Goal: Task Accomplishment & Management: Use online tool/utility

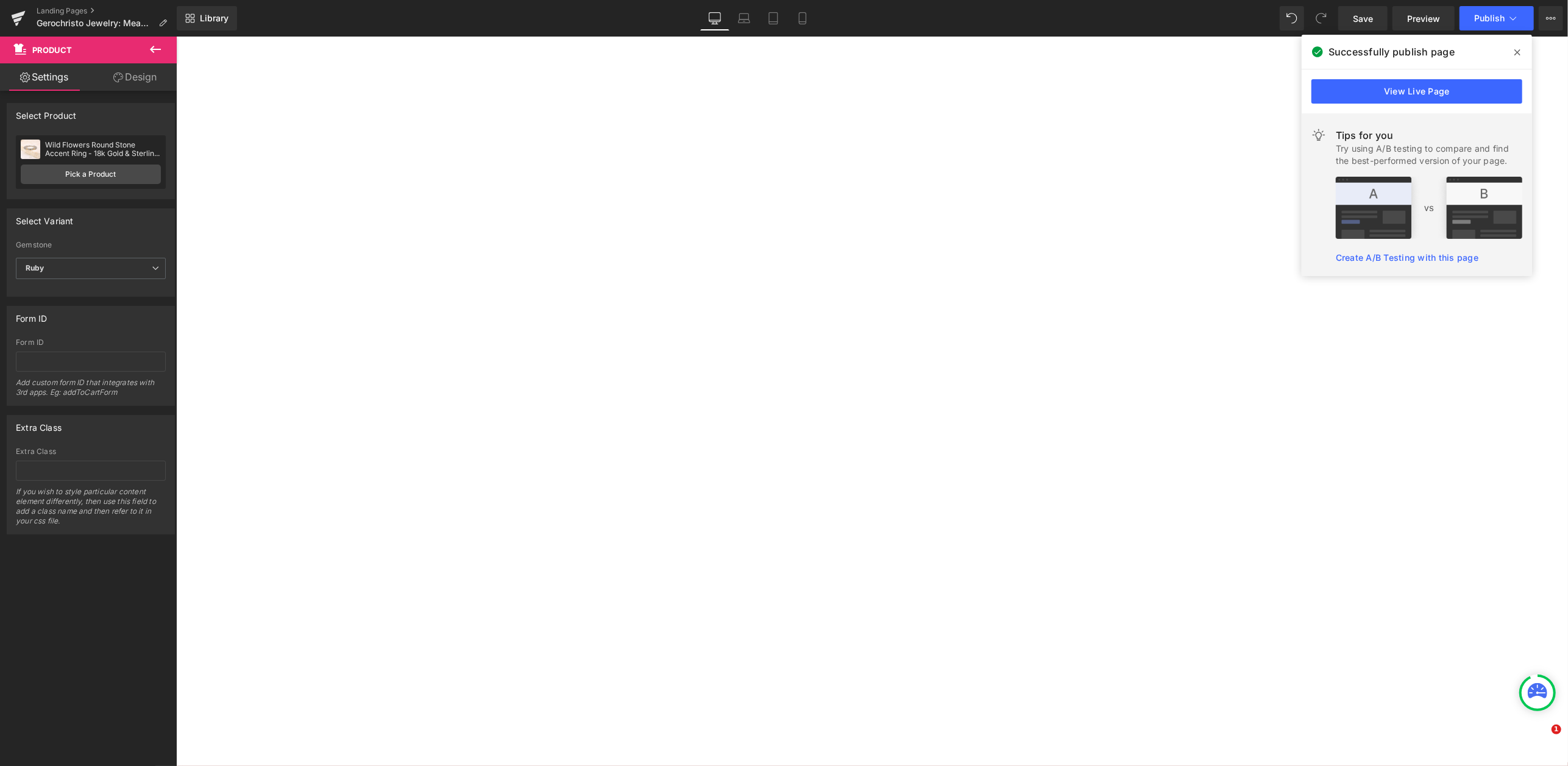
select select "Rhodolite (red)"
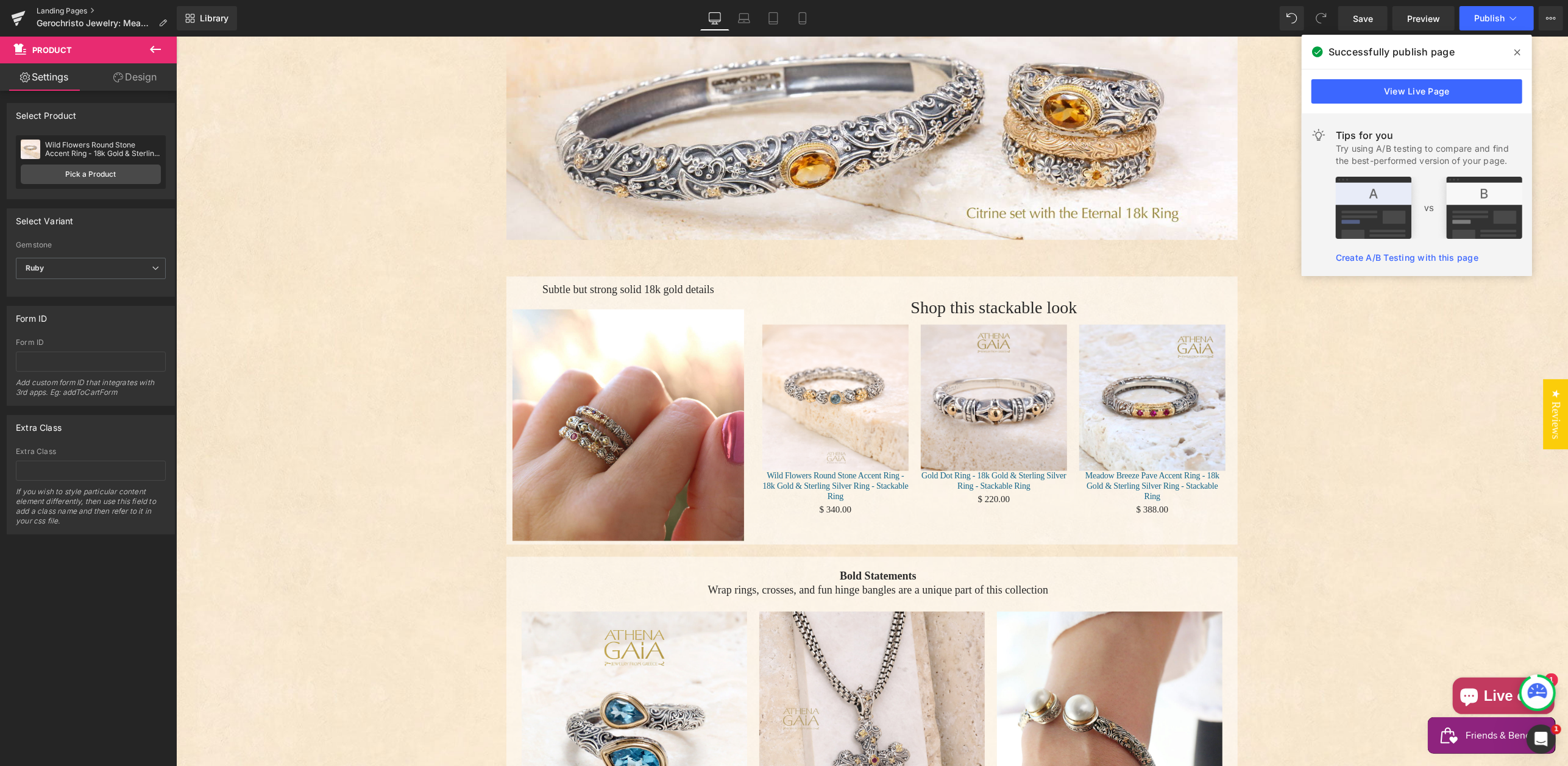
click at [61, 9] on link "Landing Pages" at bounding box center [107, 11] width 140 height 10
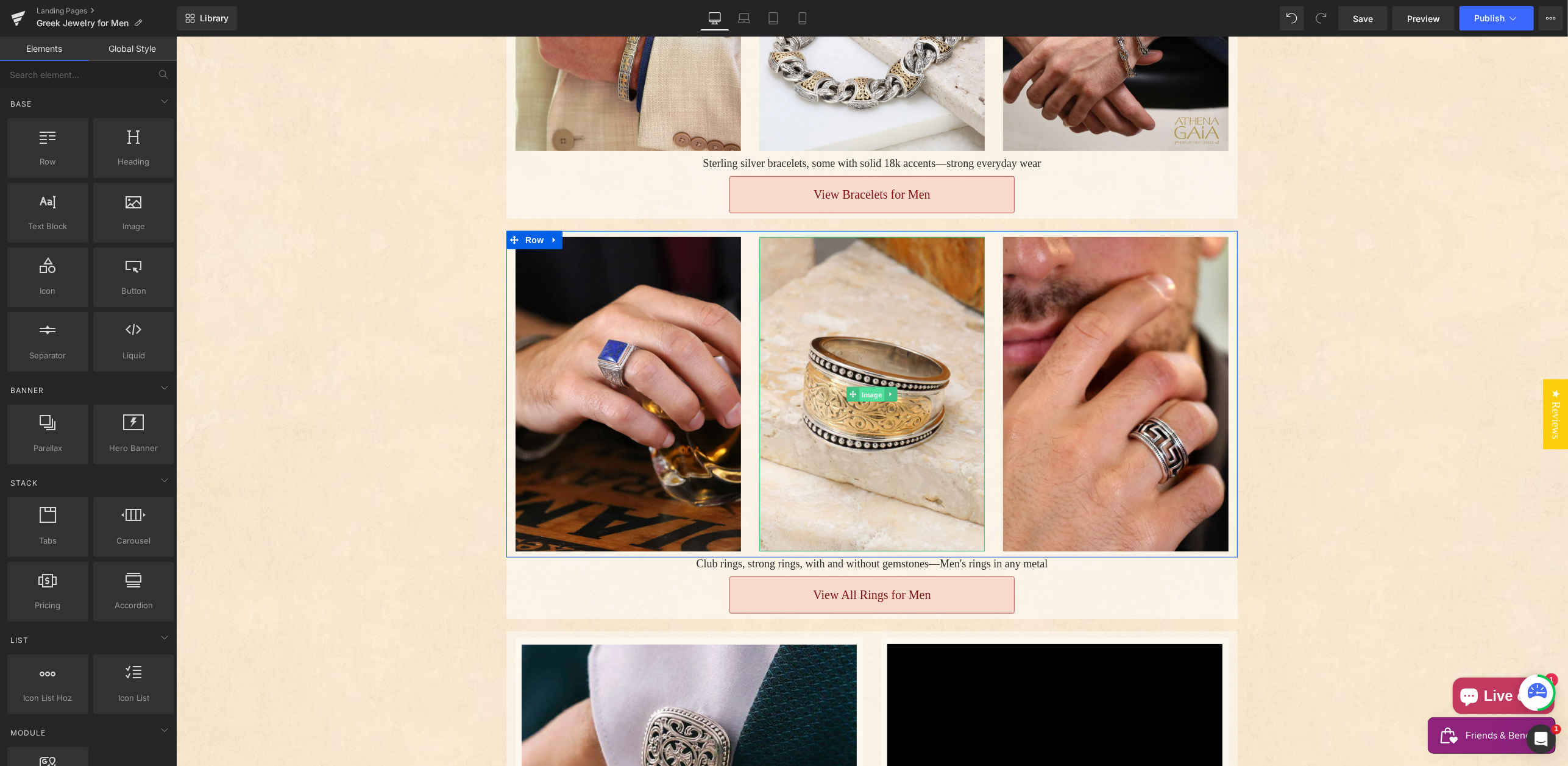
click at [867, 387] on span "Image" at bounding box center [872, 394] width 26 height 15
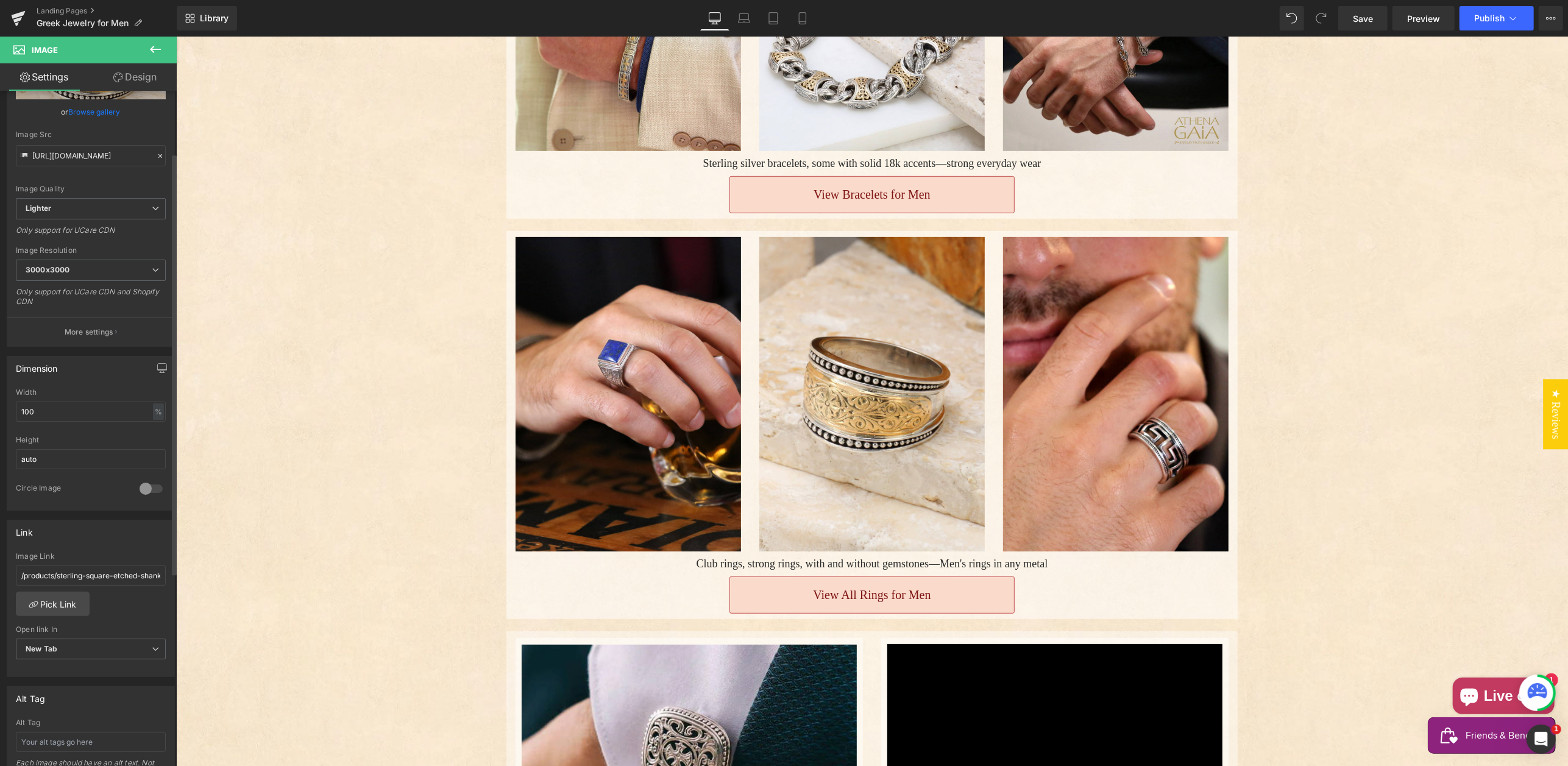
scroll to position [110, 0]
click at [60, 598] on link "Pick Link" at bounding box center [53, 600] width 74 height 24
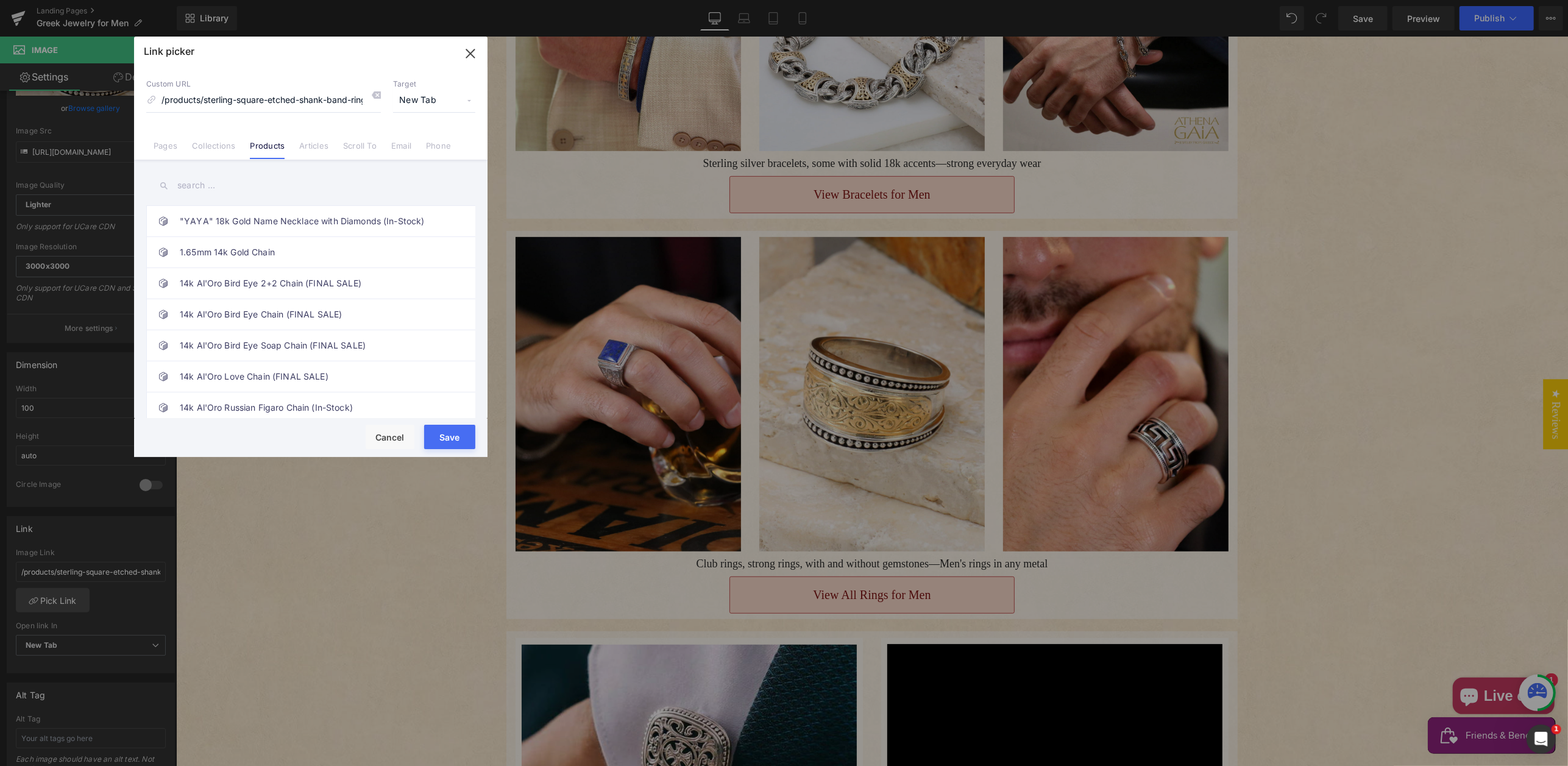
click at [216, 181] on input "text" at bounding box center [311, 185] width 329 height 27
paste input "Sun Zephyr Band Ring"
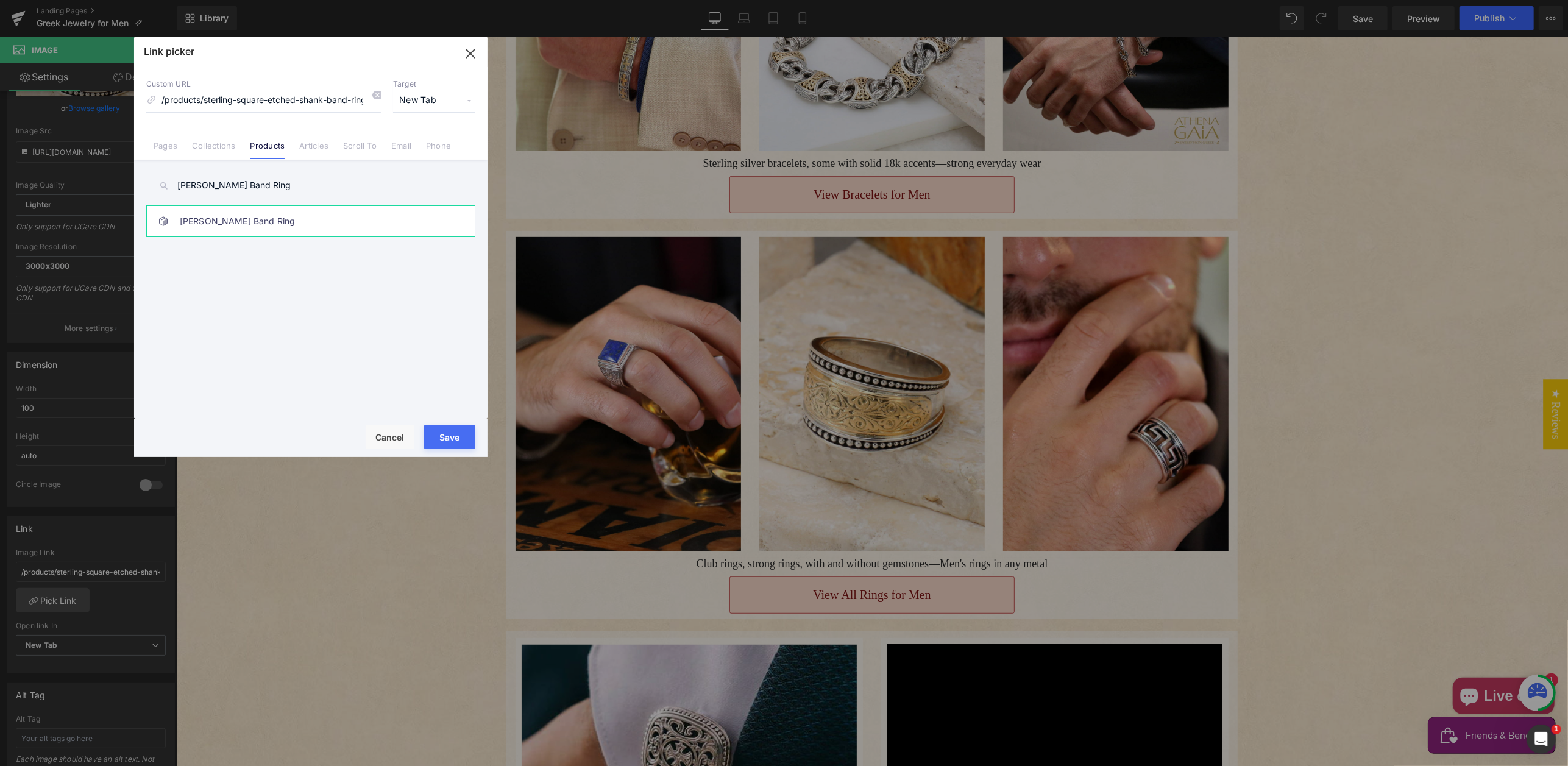
type input "Sun Zephyr Band Ring"
click at [258, 222] on link "Sun Zephyr Band Ring" at bounding box center [314, 221] width 268 height 31
type input "/products/sun-zephyr-band-ring"
click at [445, 433] on button "Save" at bounding box center [450, 437] width 51 height 24
type input "/products/sun-zephyr-band-ring"
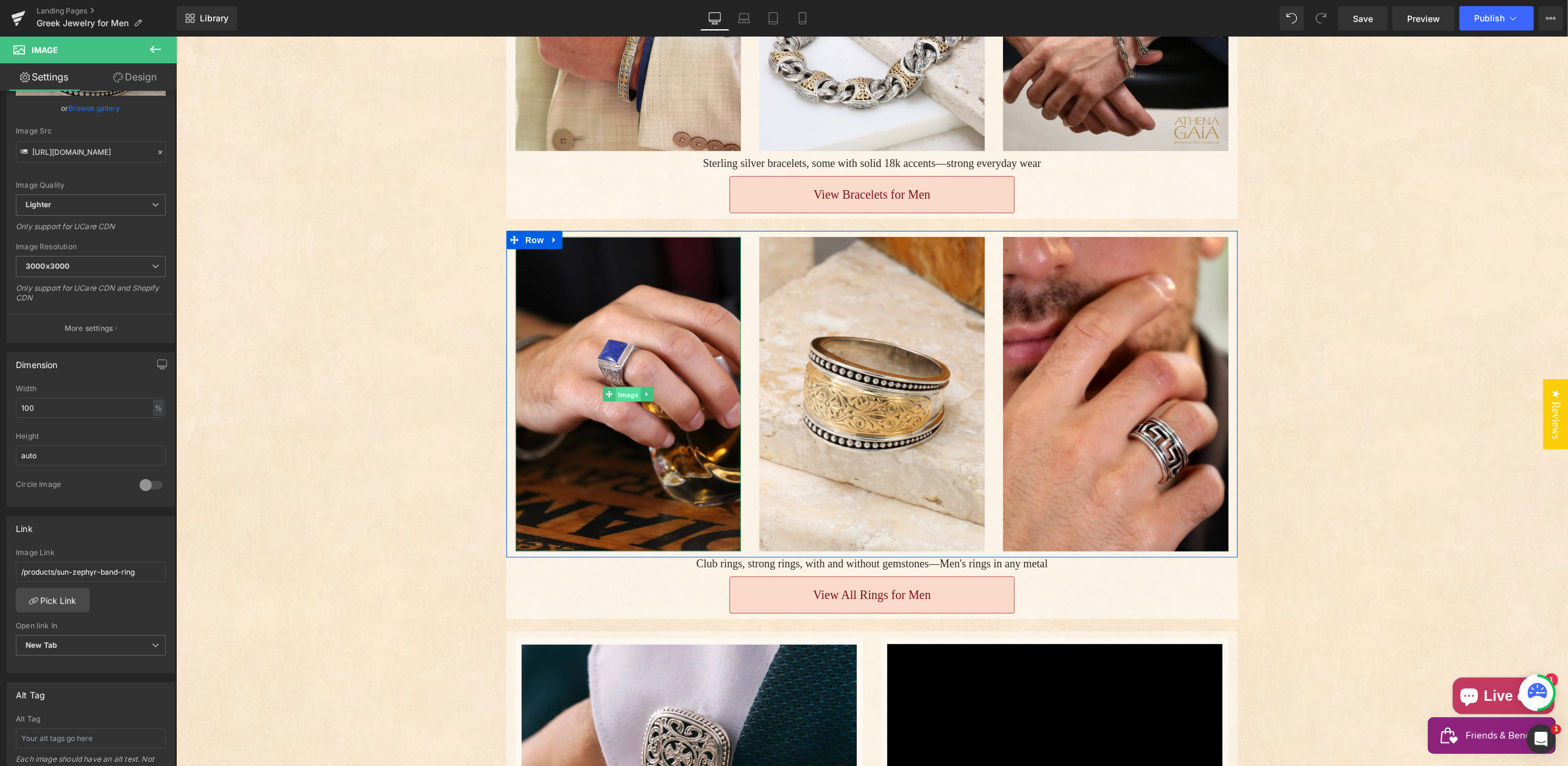
click at [633, 387] on span "Image" at bounding box center [628, 394] width 26 height 15
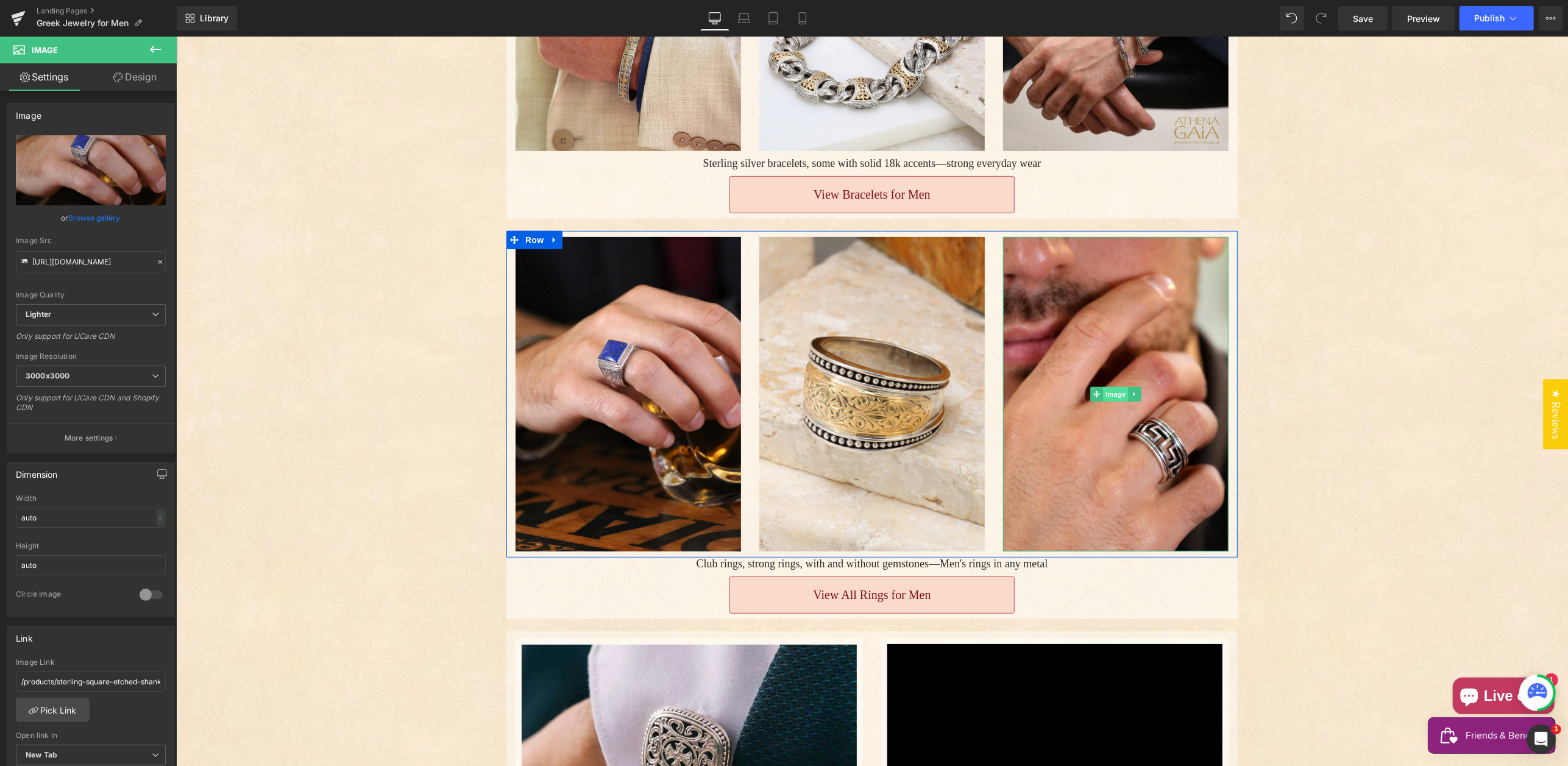
click at [1120, 387] on span "Image" at bounding box center [1116, 394] width 26 height 15
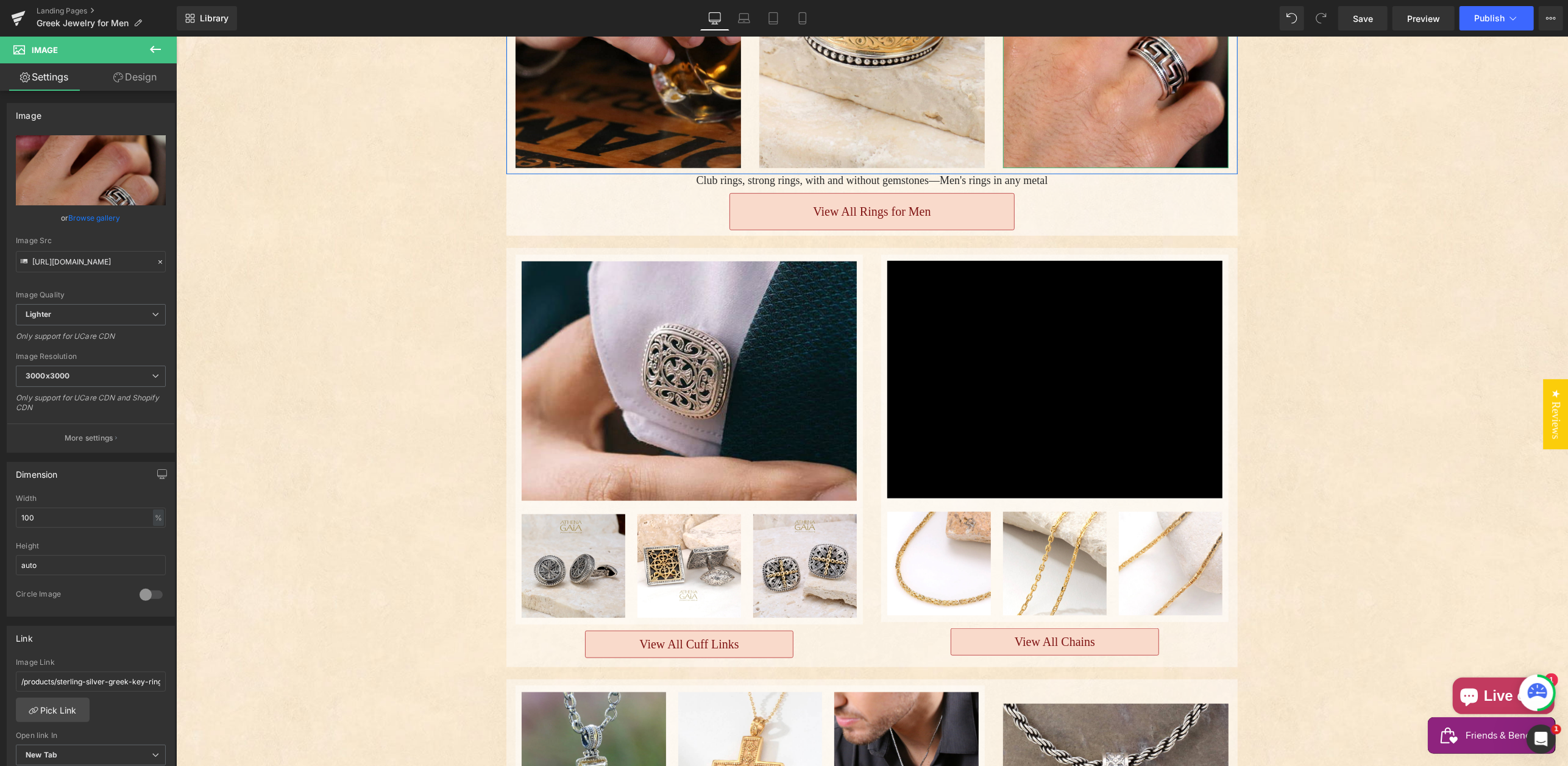
scroll to position [944, 0]
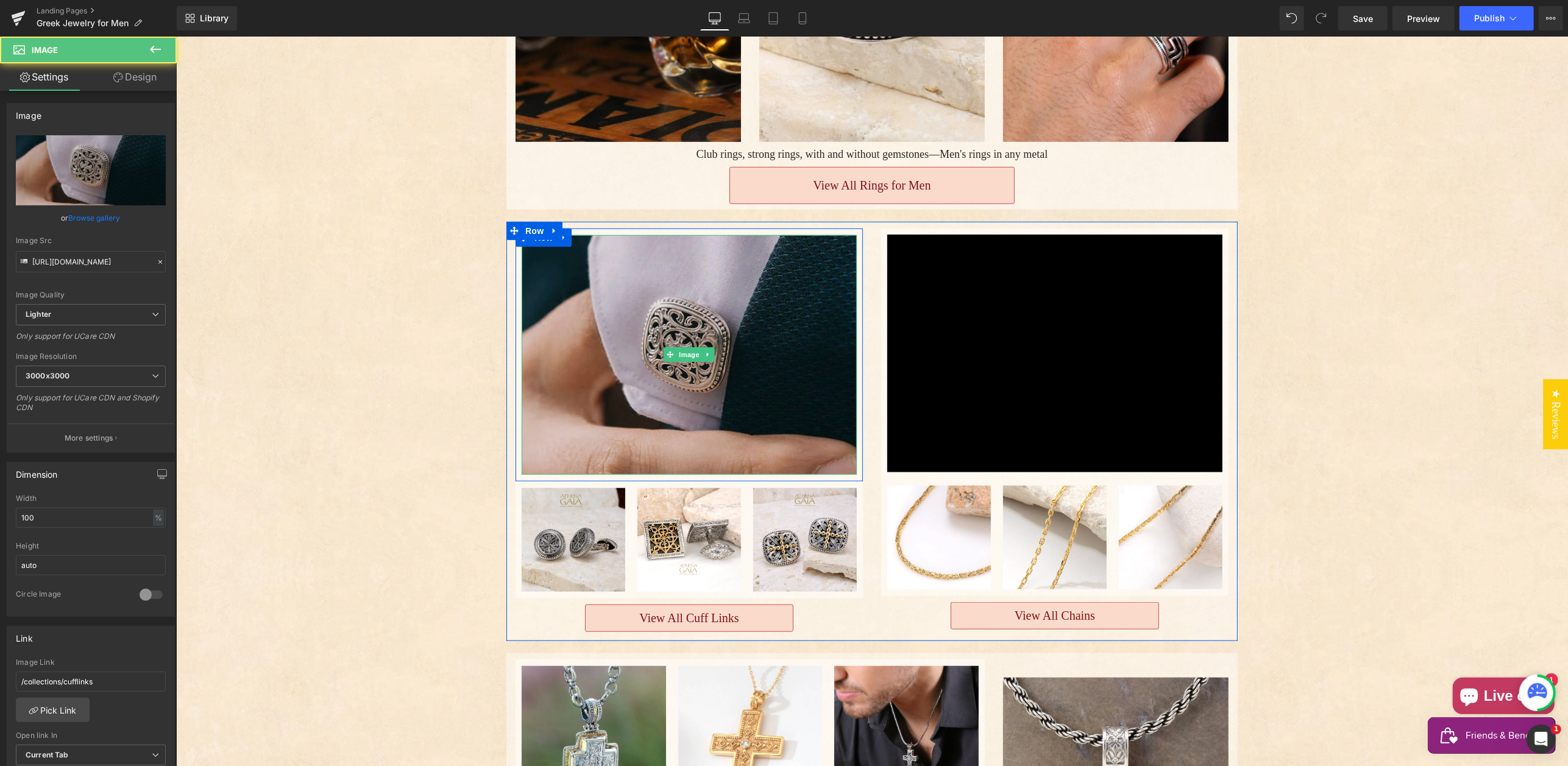
click at [740, 323] on img "Main content" at bounding box center [689, 355] width 335 height 239
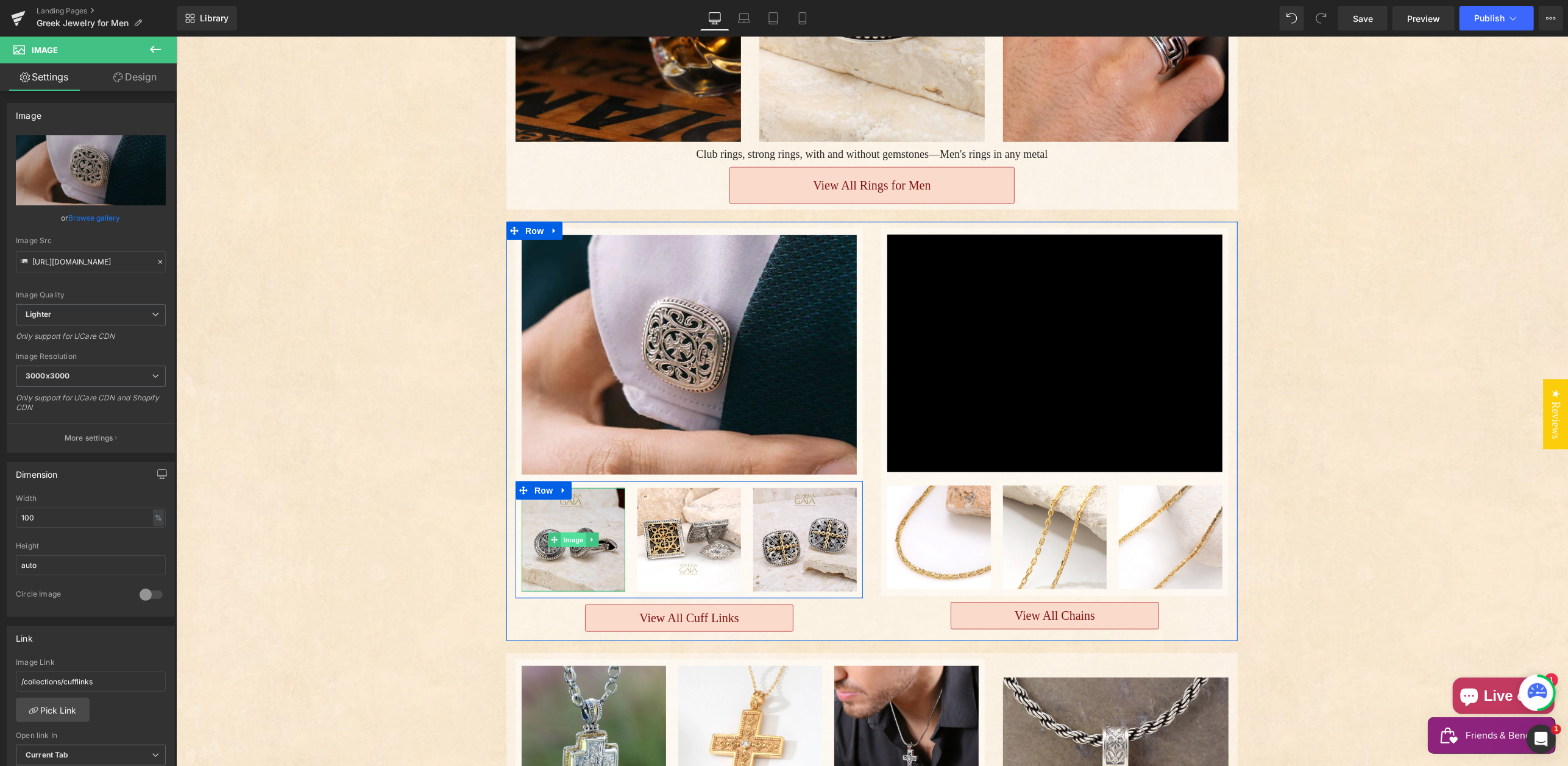
click at [574, 533] on span "Image" at bounding box center [573, 540] width 26 height 15
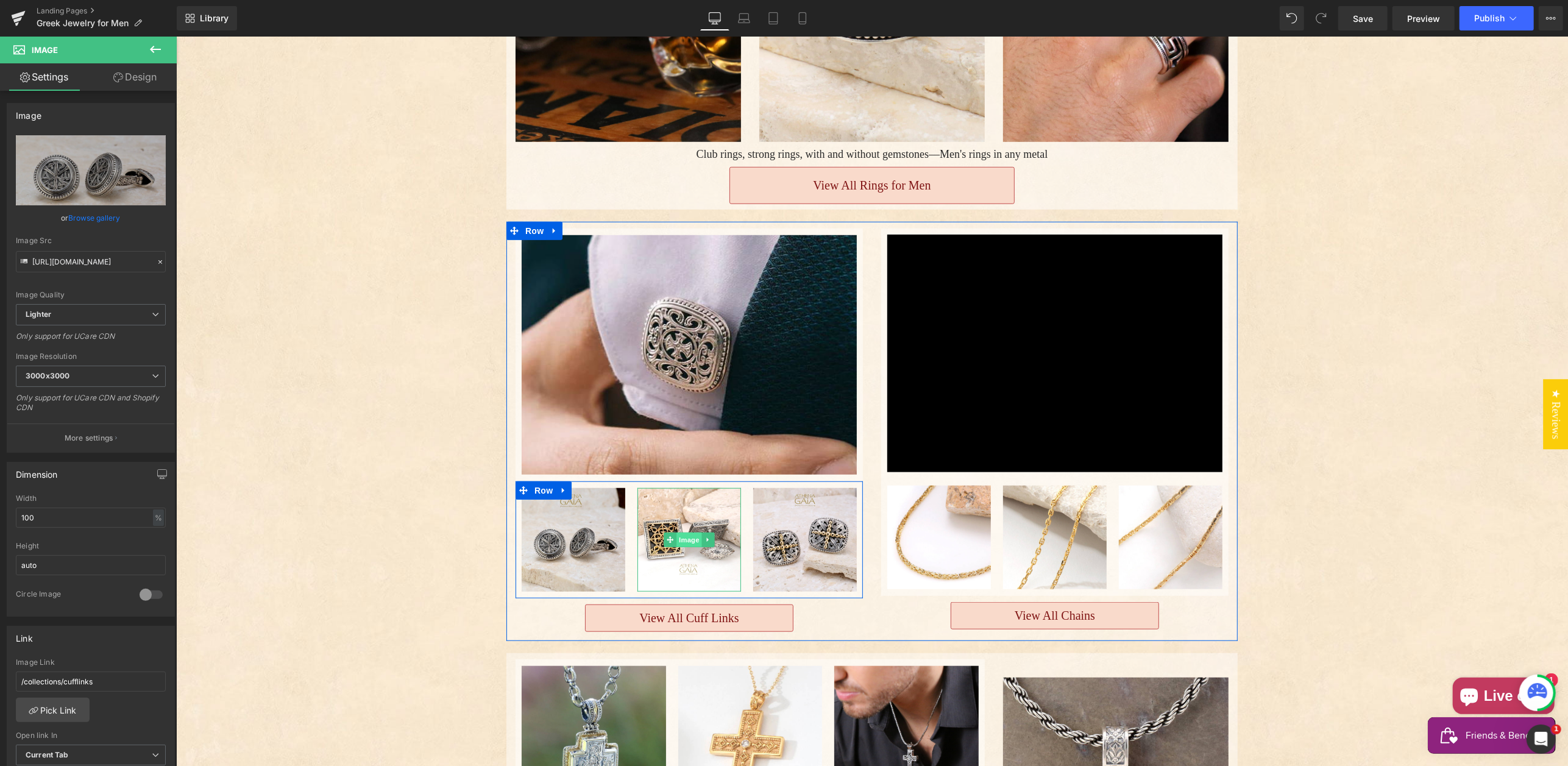
click at [690, 533] on span "Image" at bounding box center [689, 540] width 26 height 15
click at [804, 533] on span "Image" at bounding box center [805, 540] width 26 height 15
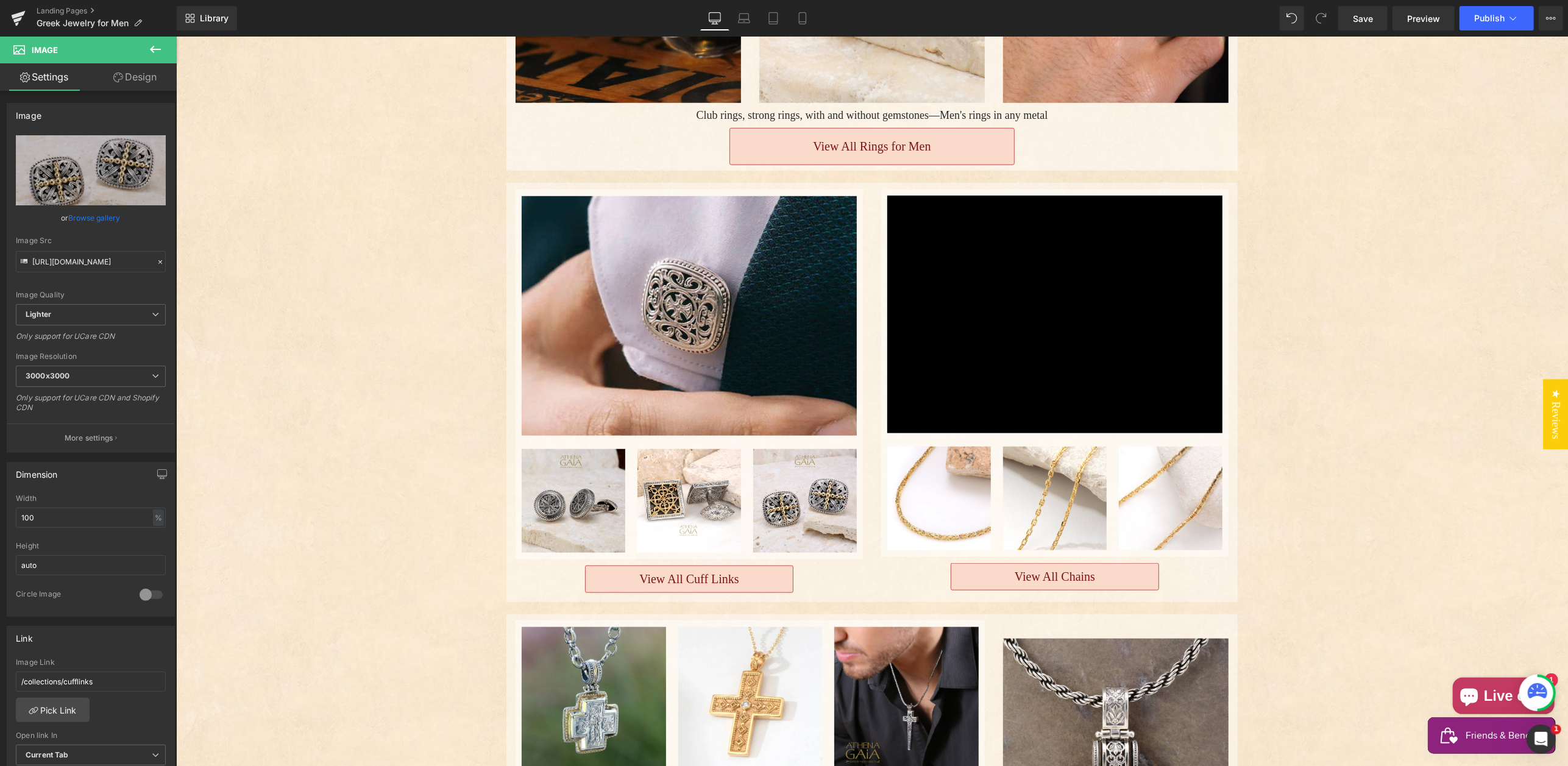
scroll to position [989, 0]
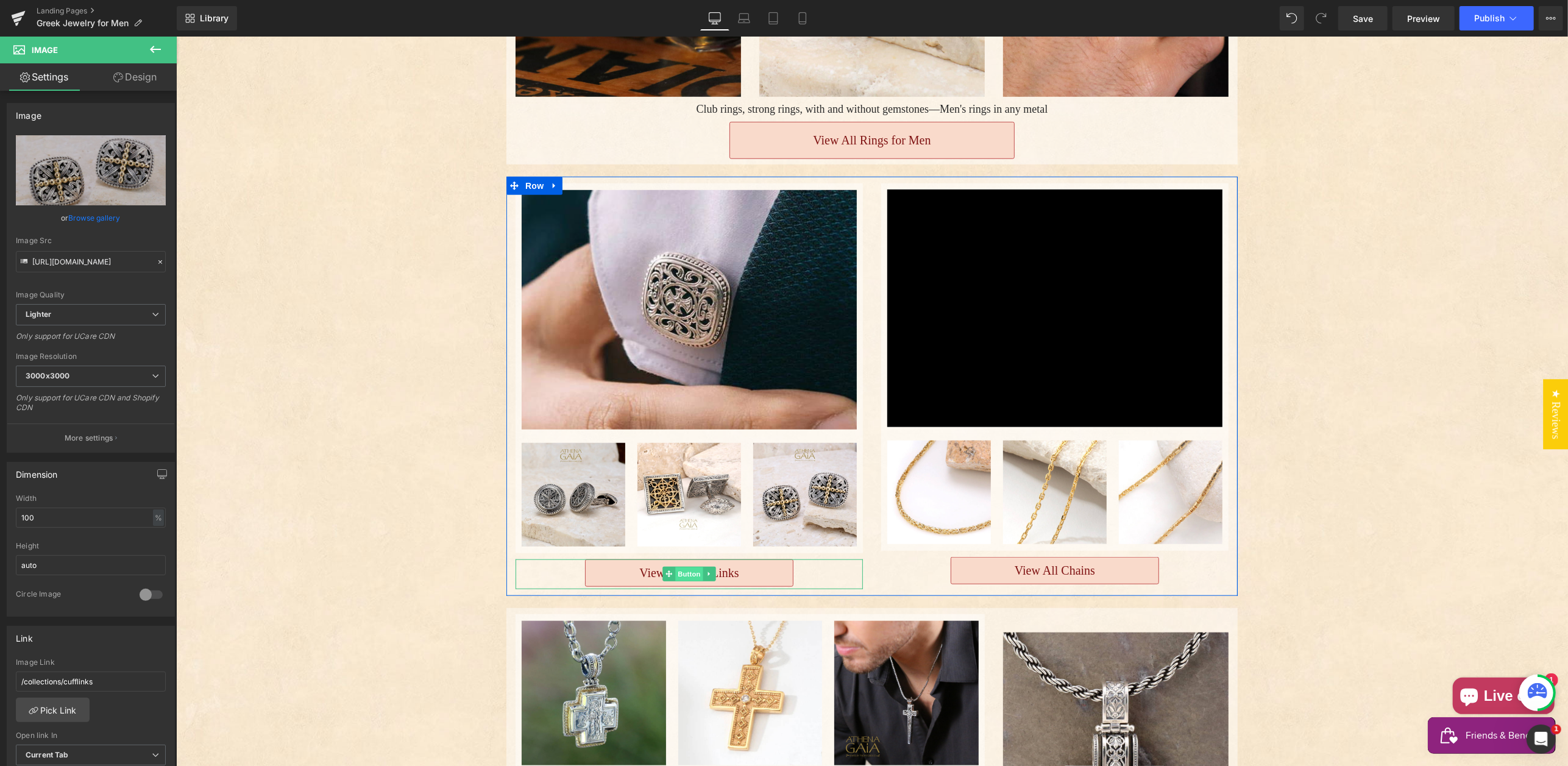
click at [691, 567] on span "Button" at bounding box center [689, 574] width 28 height 15
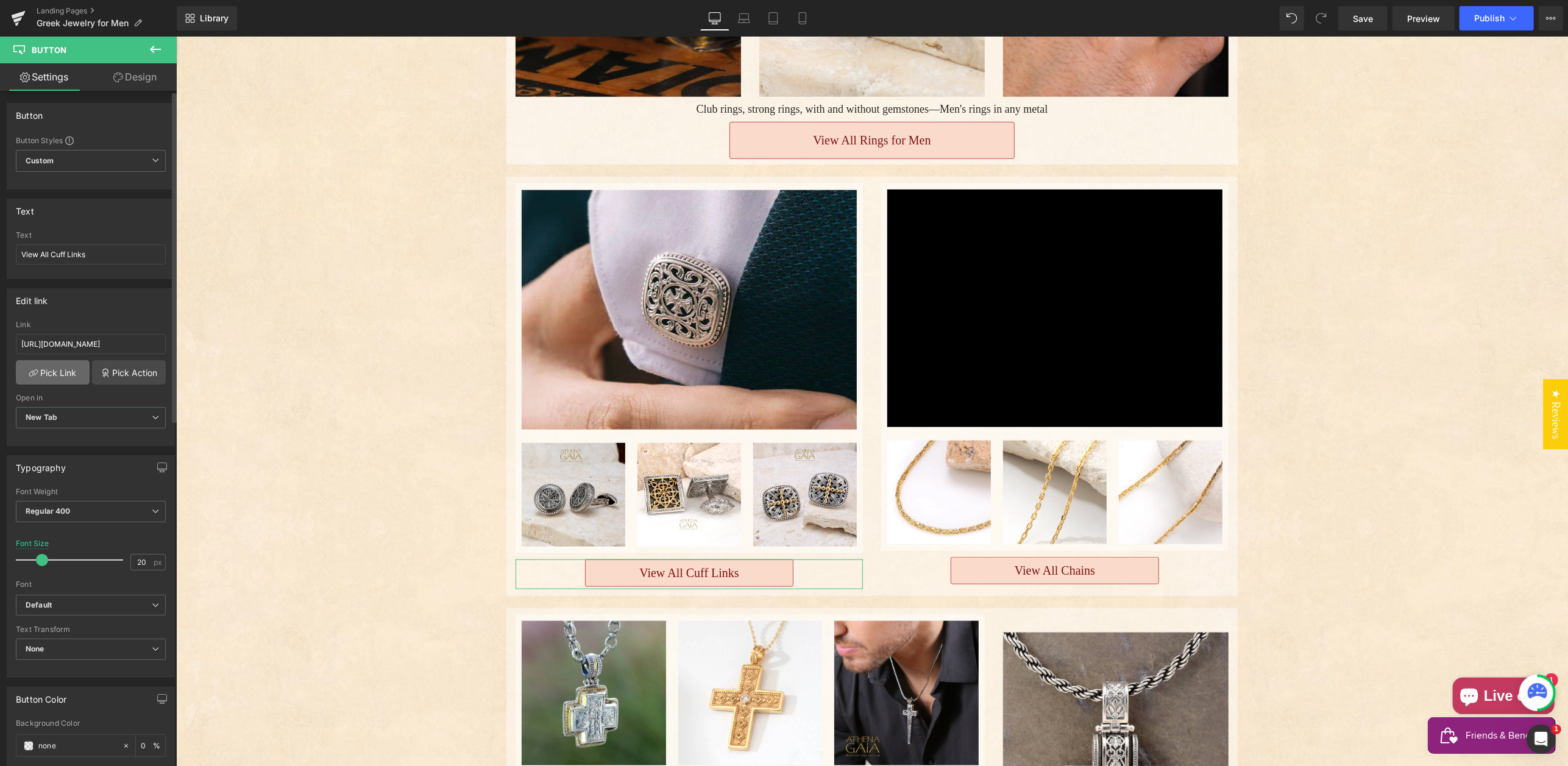
click at [64, 369] on link "Pick Link" at bounding box center [53, 372] width 74 height 24
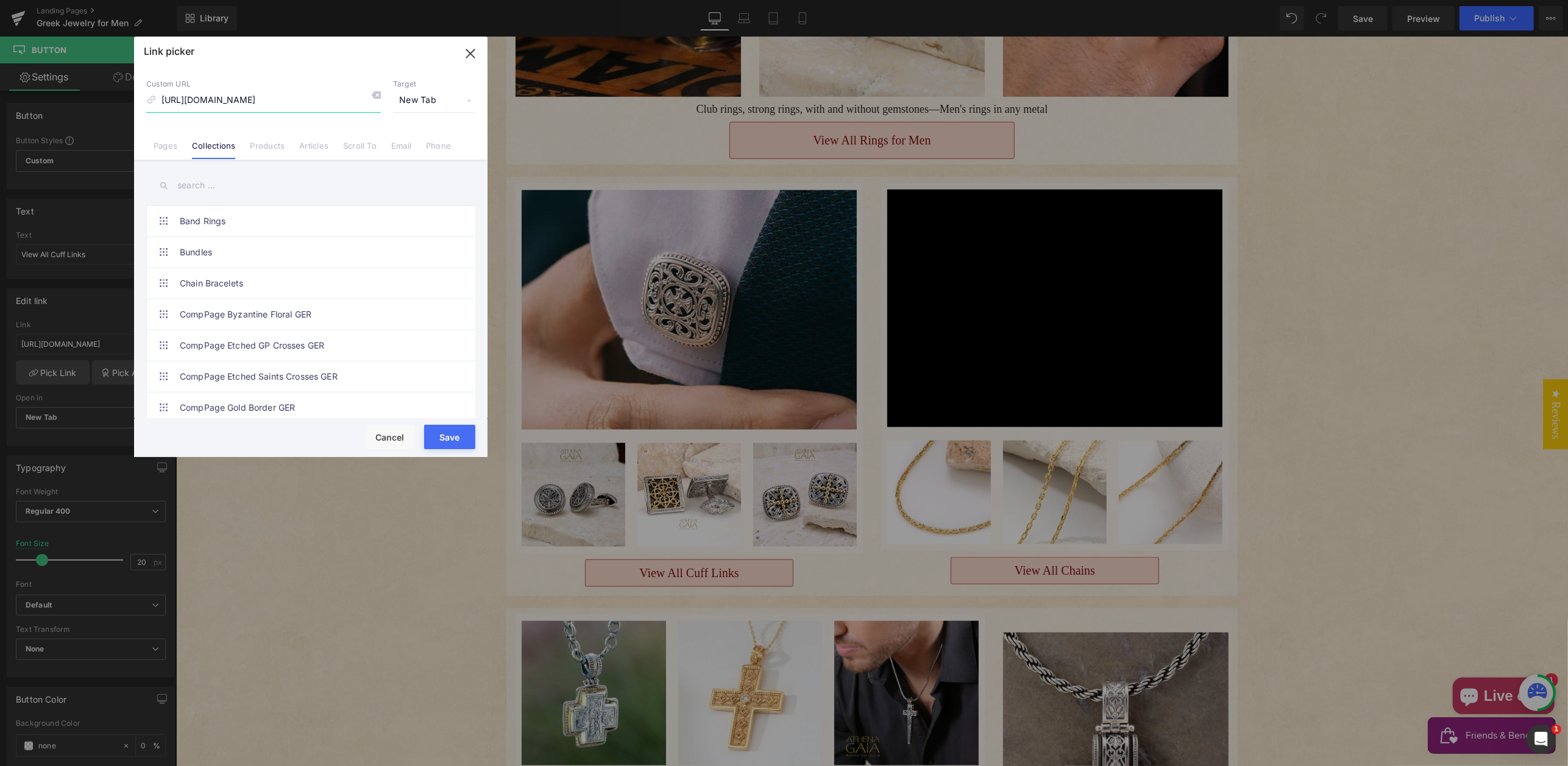
drag, startPoint x: 253, startPoint y: 102, endPoint x: 216, endPoint y: 78, distance: 44.1
click at [211, 79] on div "Custom URL https://athenagaia.com/collections/cufflinks" at bounding box center [264, 96] width 235 height 33
click at [304, 96] on input "/collections/cufflinks" at bounding box center [264, 100] width 235 height 23
type input "/collections/cufflinks"
click at [445, 435] on button "Save" at bounding box center [450, 437] width 51 height 24
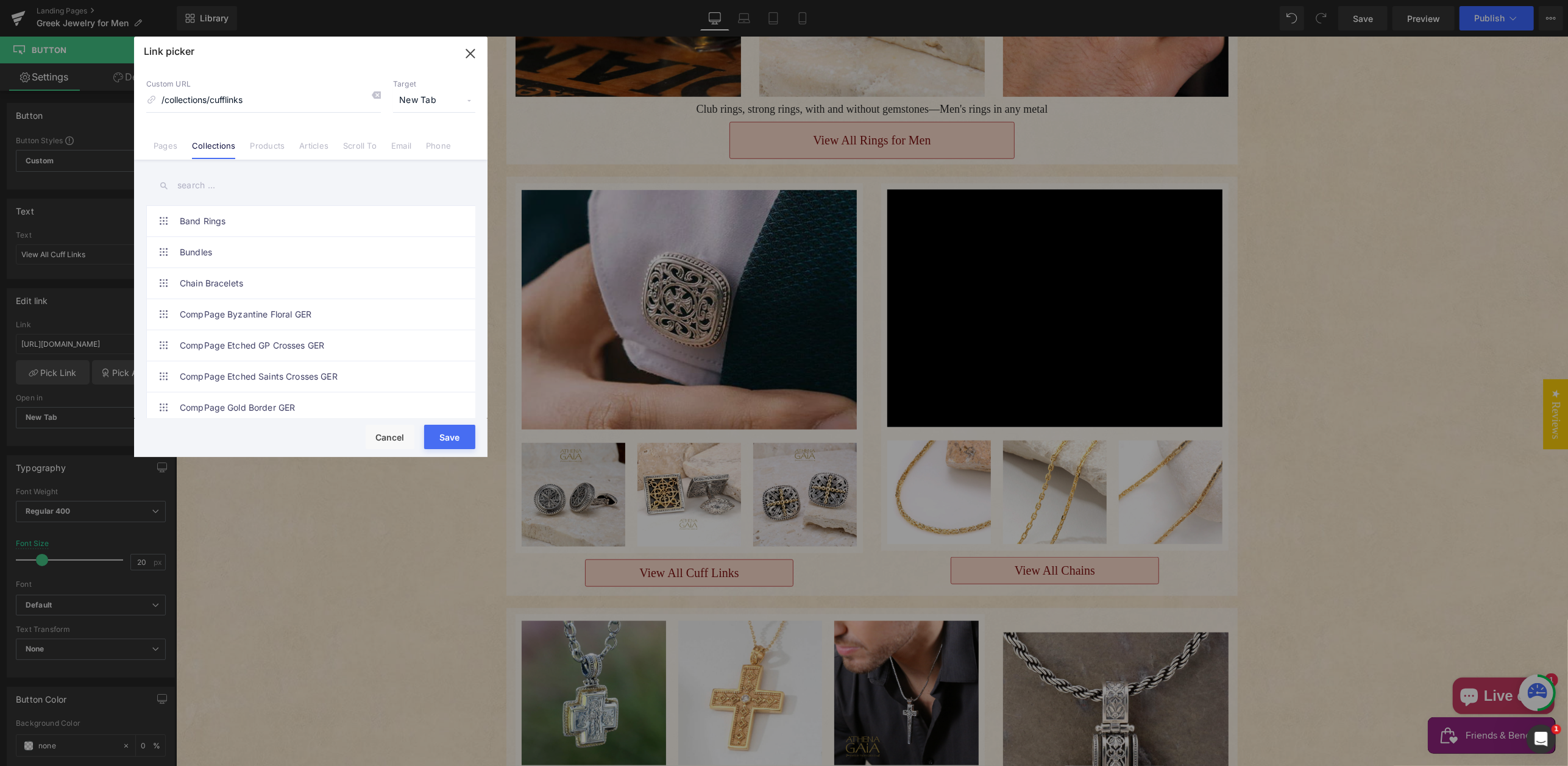
type input "/collections/cufflinks"
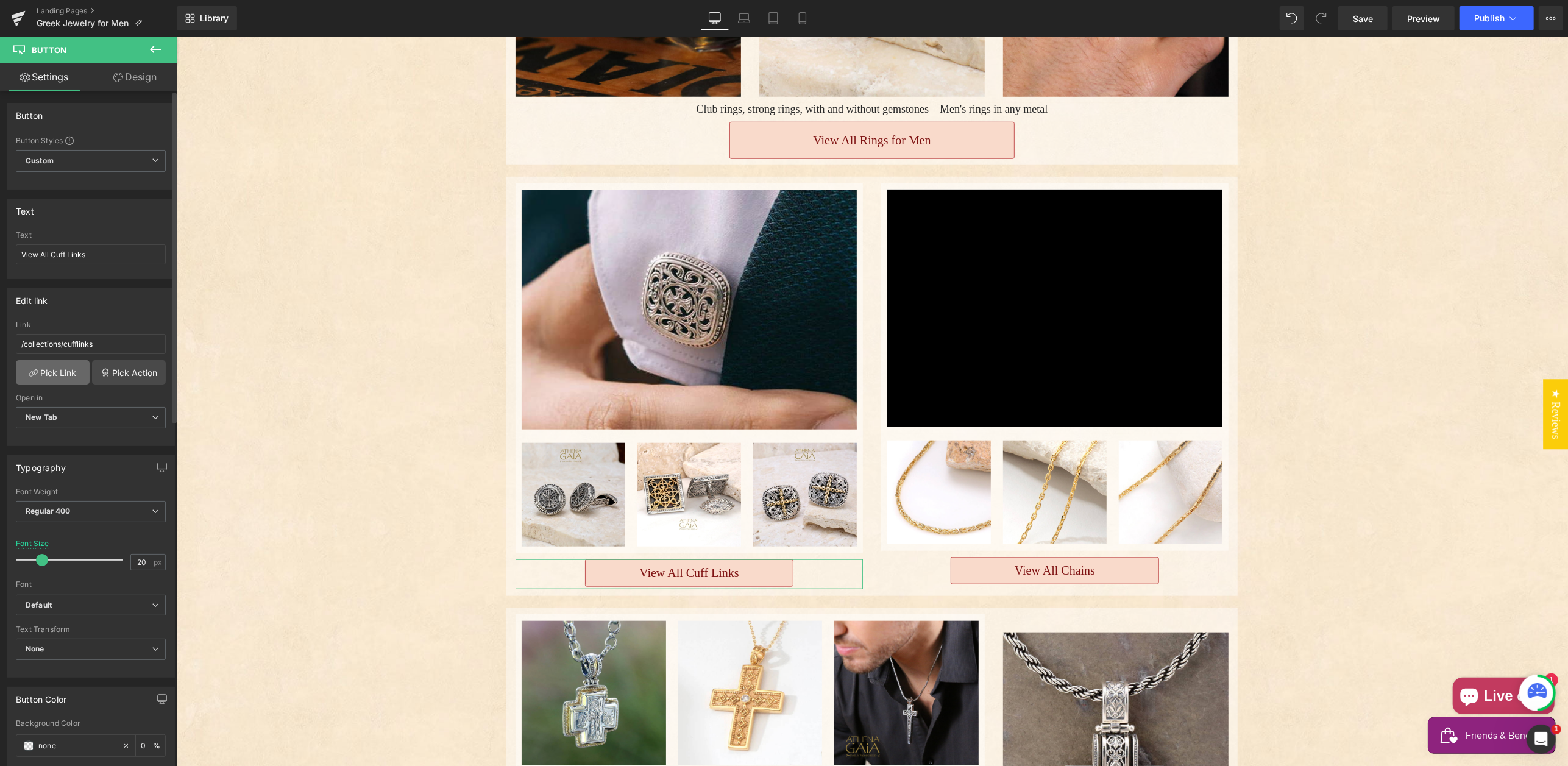
click at [56, 370] on link "Pick Link" at bounding box center [53, 372] width 74 height 24
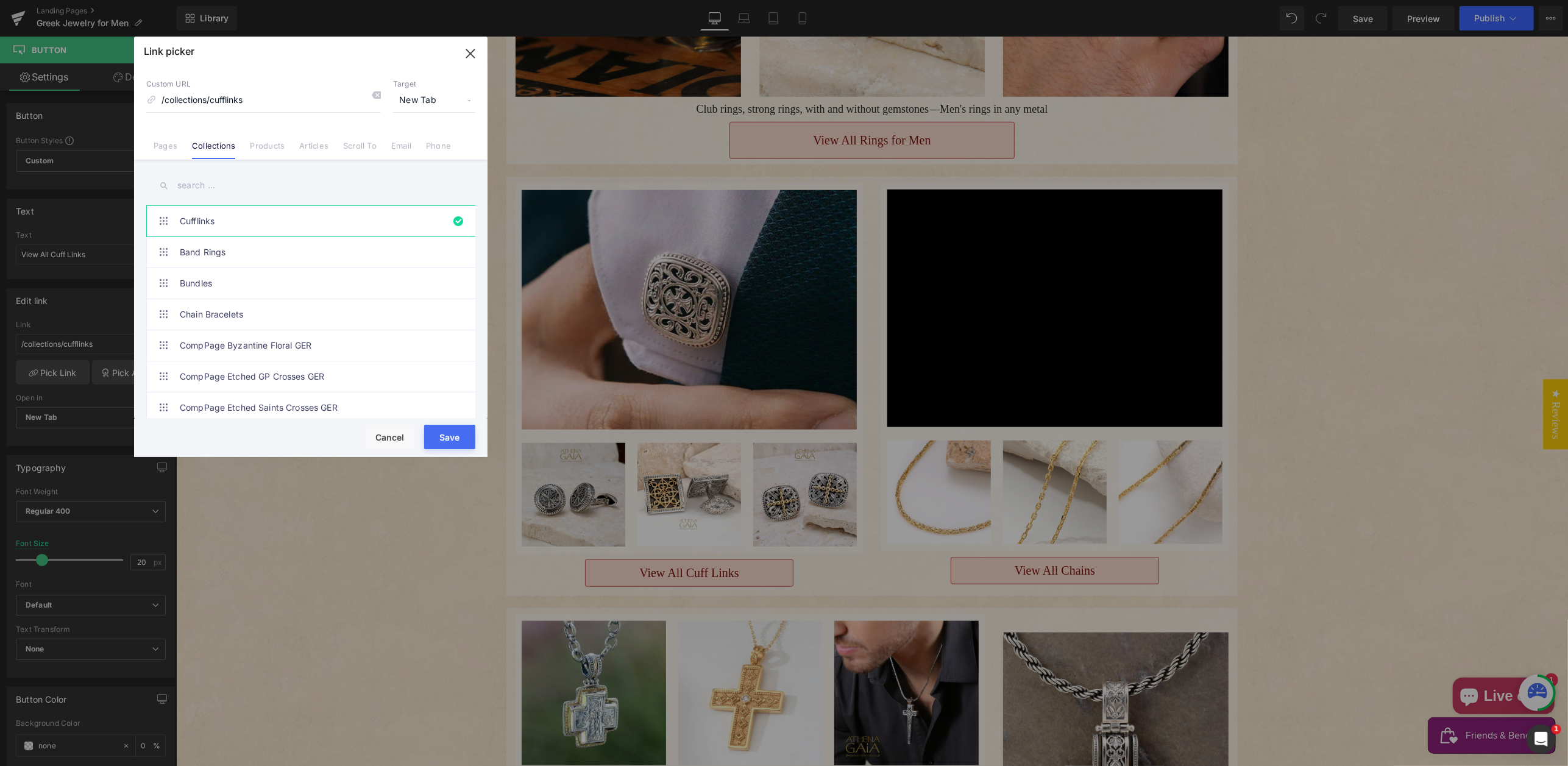
drag, startPoint x: 230, startPoint y: 185, endPoint x: 249, endPoint y: 183, distance: 19.1
click at [230, 185] on input "text" at bounding box center [311, 185] width 329 height 27
click at [349, 219] on link "Cufflinks" at bounding box center [314, 221] width 268 height 31
drag, startPoint x: 266, startPoint y: 185, endPoint x: 299, endPoint y: 179, distance: 33.5
click at [266, 183] on input "text" at bounding box center [311, 185] width 329 height 27
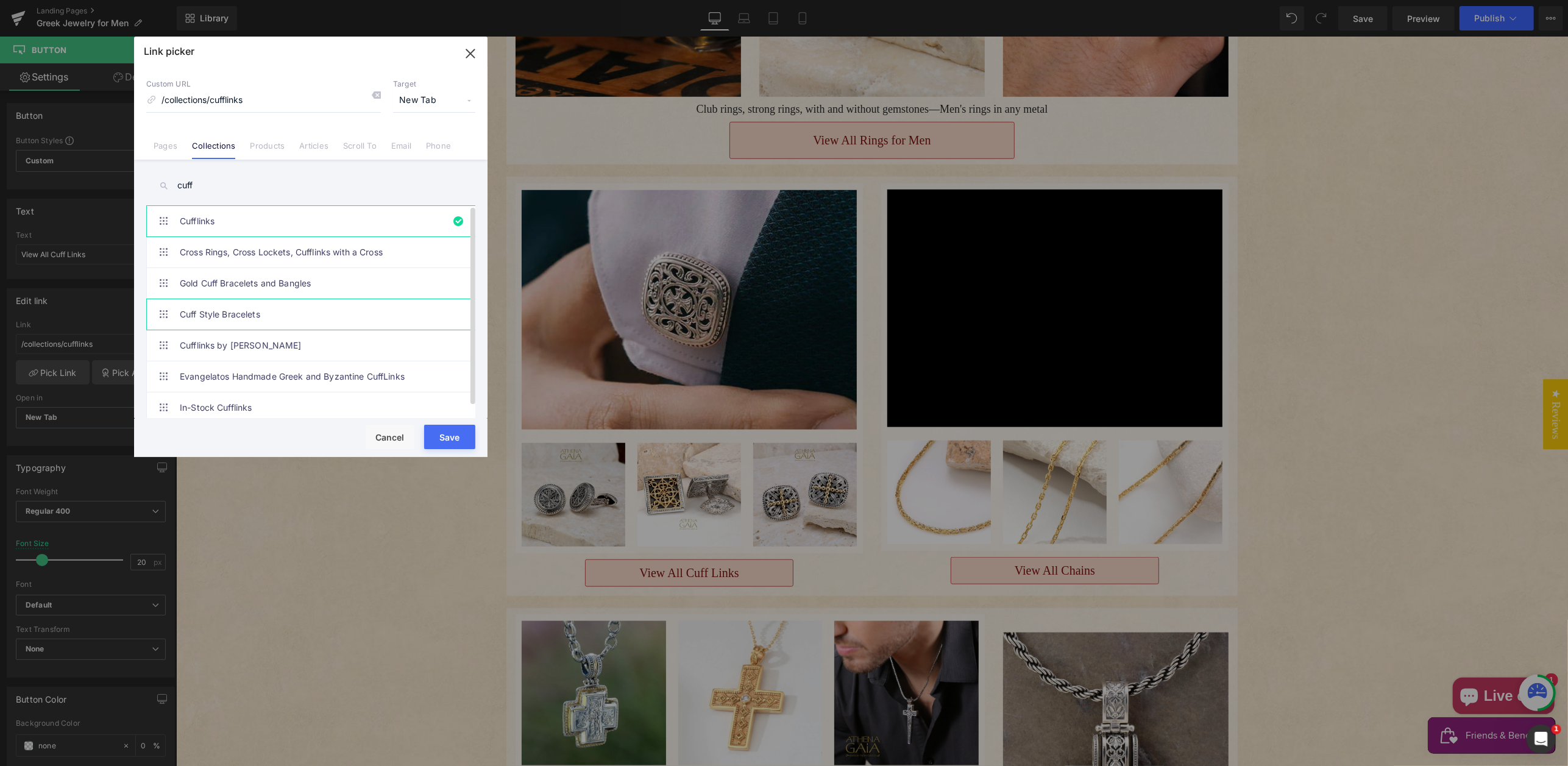
scroll to position [11, 0]
type input "cuff"
click at [438, 434] on button "Save" at bounding box center [450, 437] width 51 height 24
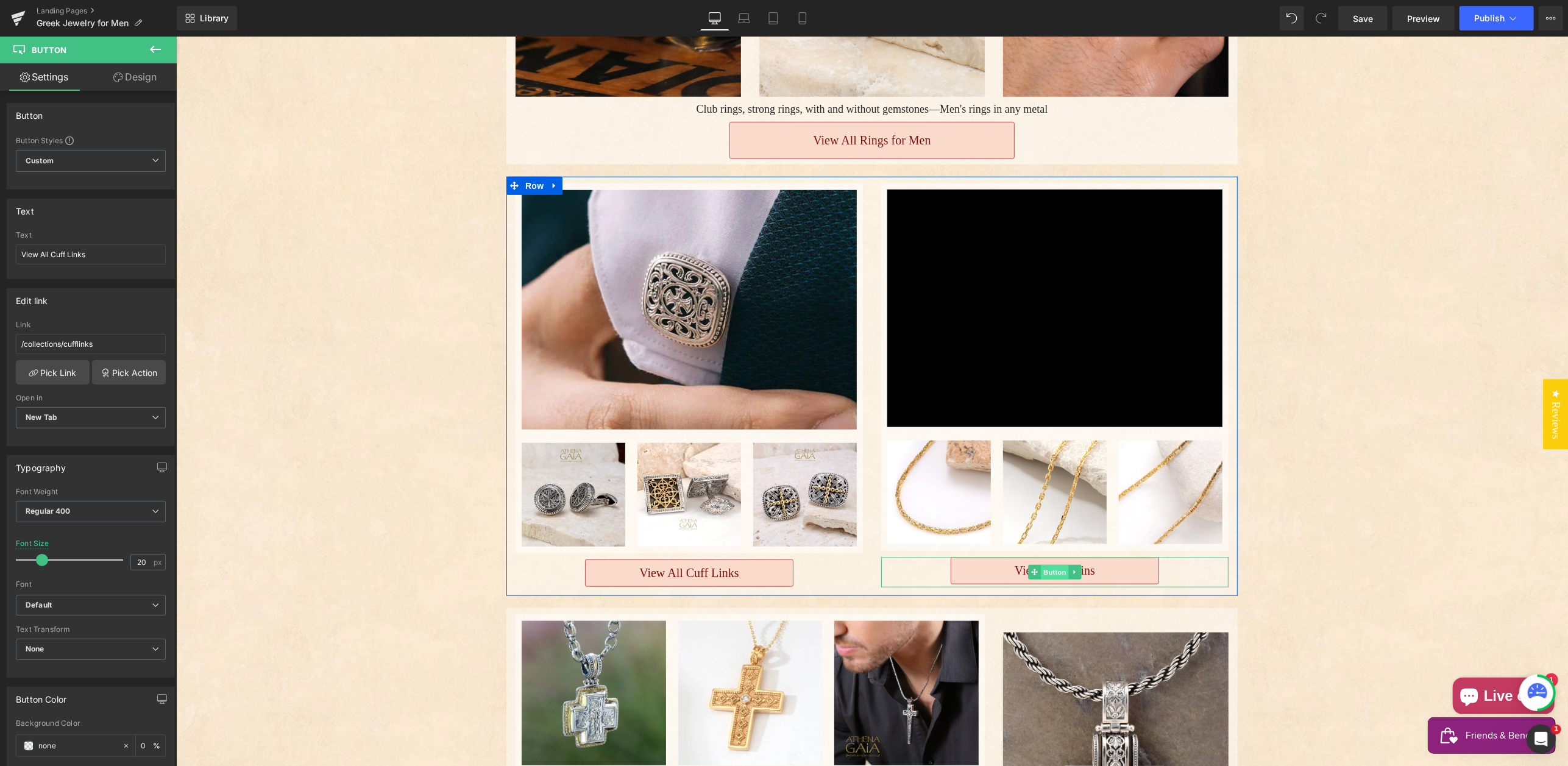
click at [1058, 564] on span "Button" at bounding box center [1054, 571] width 28 height 15
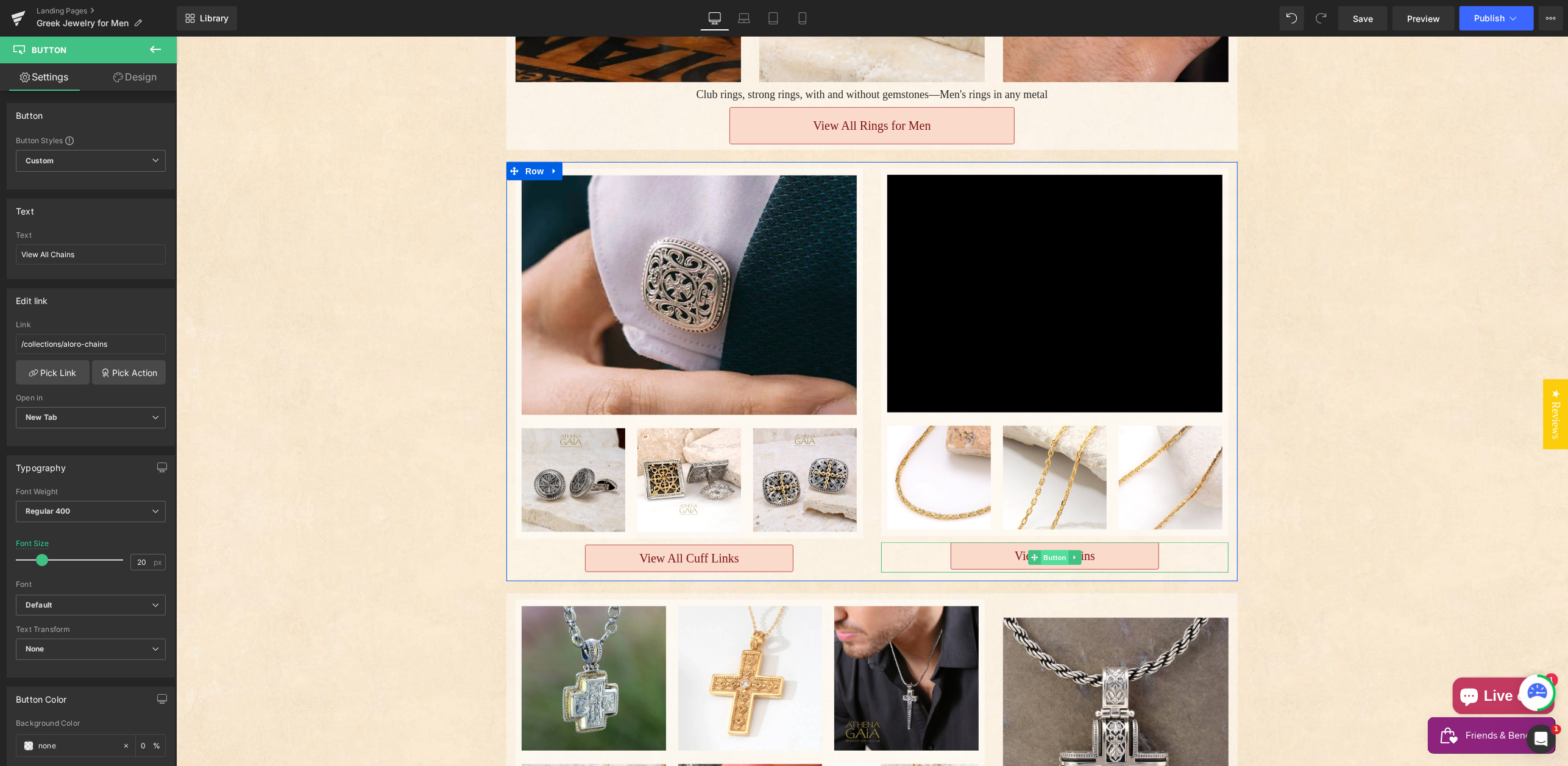
scroll to position [1008, 0]
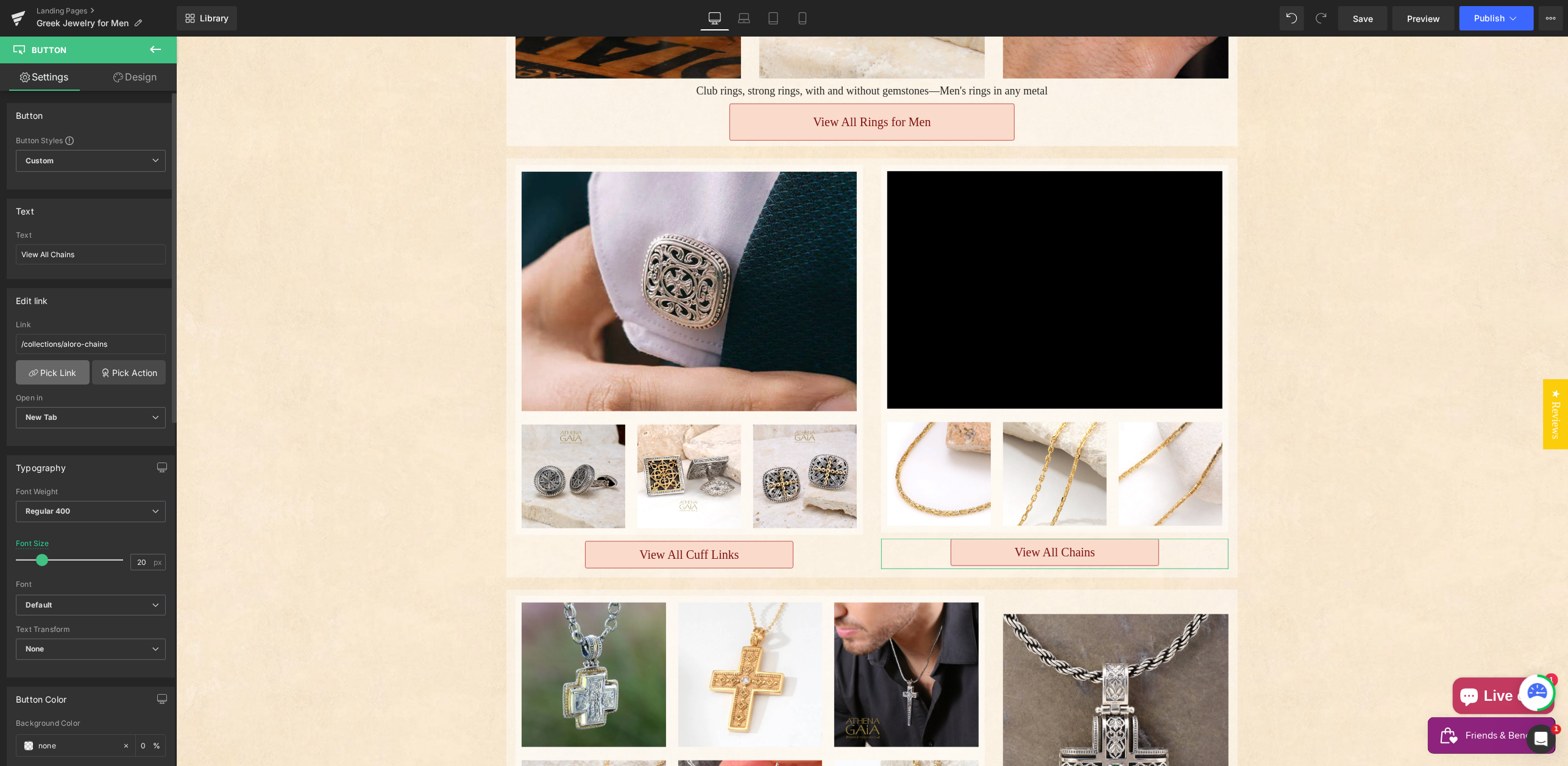
click at [58, 373] on link "Pick Link" at bounding box center [53, 372] width 74 height 24
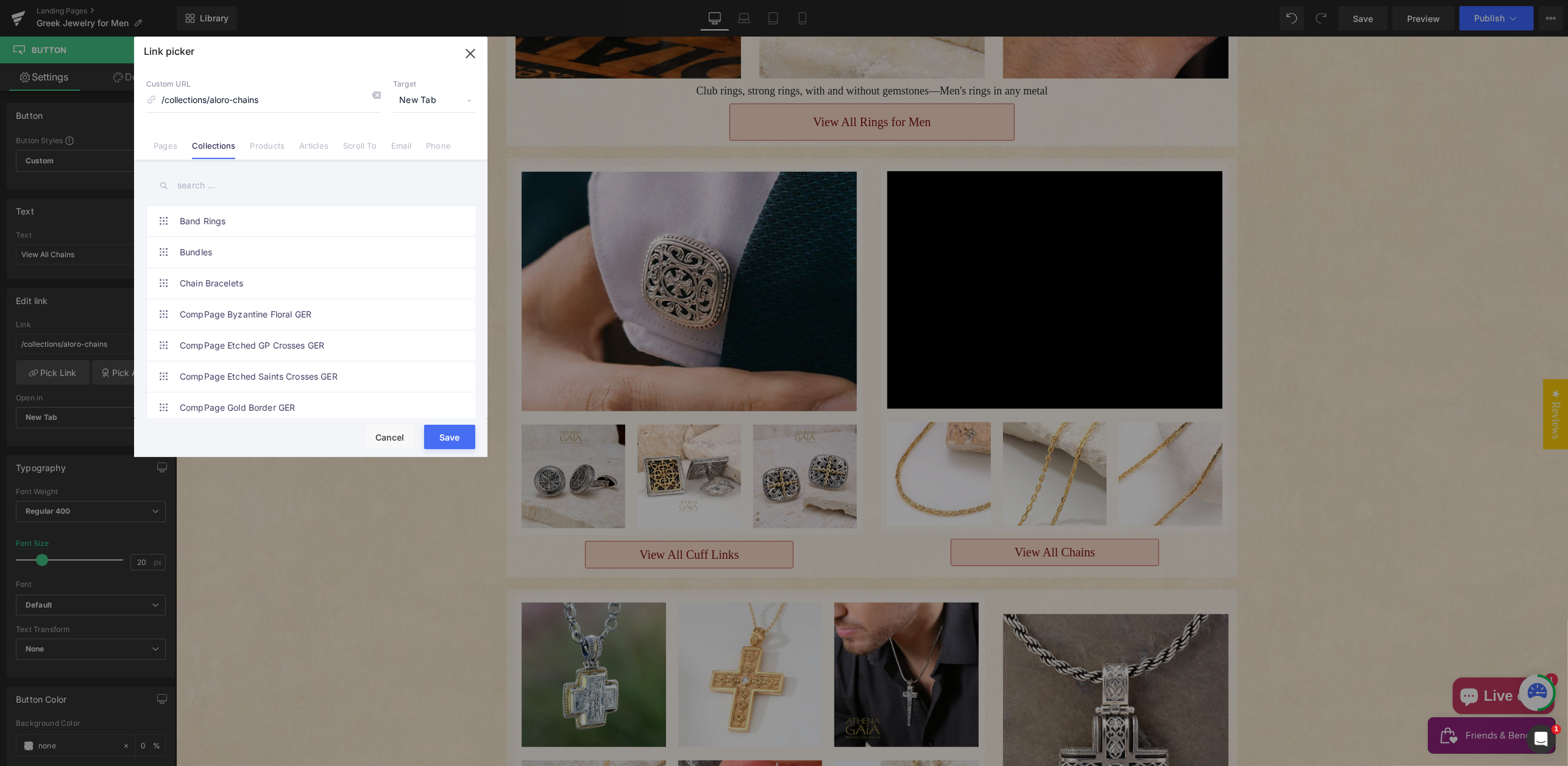
drag, startPoint x: 211, startPoint y: 183, endPoint x: 243, endPoint y: 179, distance: 32.2
click at [211, 183] on input "text" at bounding box center [311, 185] width 329 height 27
type input "chains"
click at [264, 222] on link "Gold and Sterling Silver Chains" at bounding box center [314, 221] width 268 height 31
type input "/collections/18k-and-14k-gold-silver-chains"
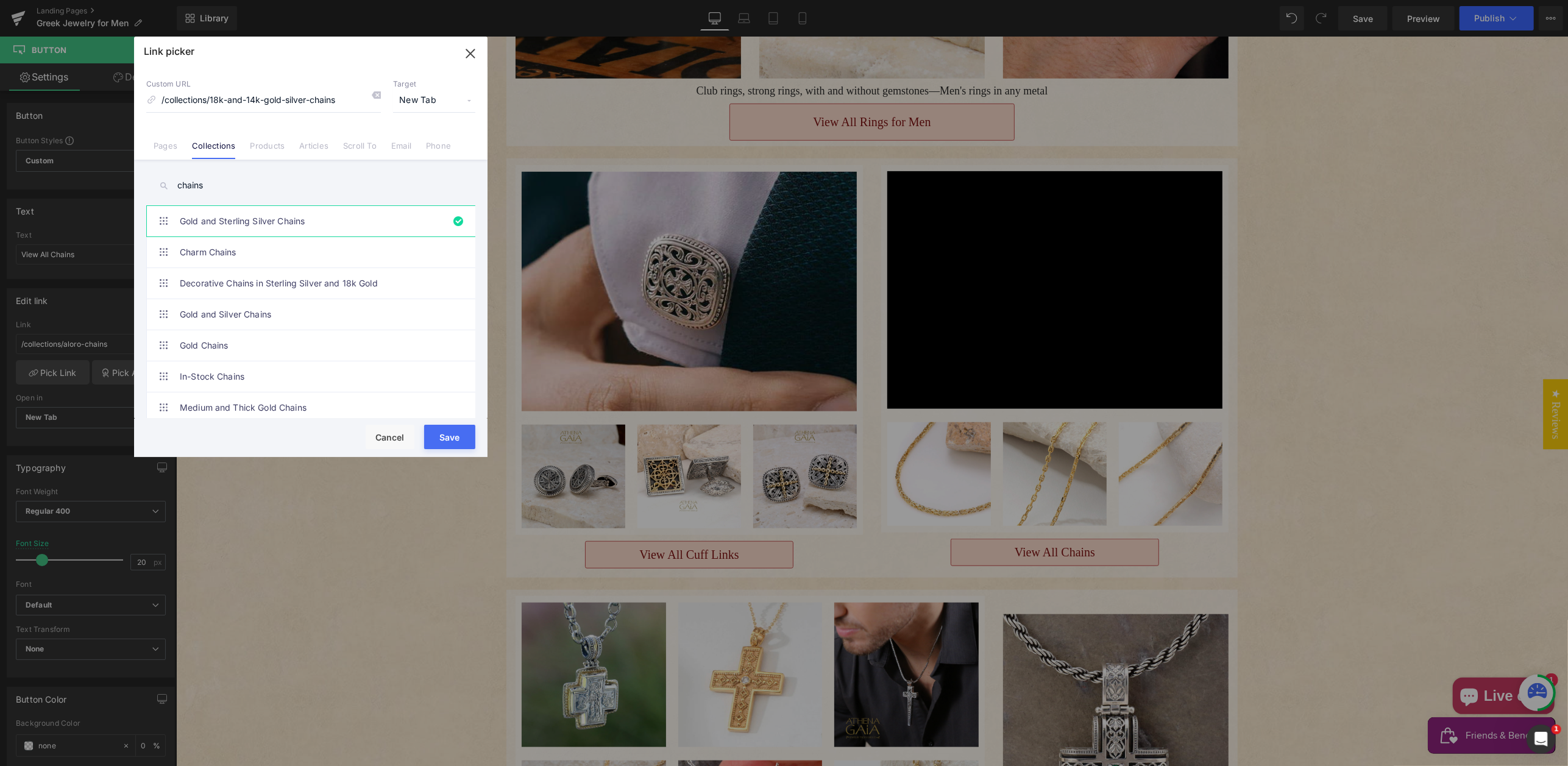
click at [440, 428] on button "Save" at bounding box center [450, 437] width 51 height 24
type input "/collections/18k-and-14k-gold-silver-chains"
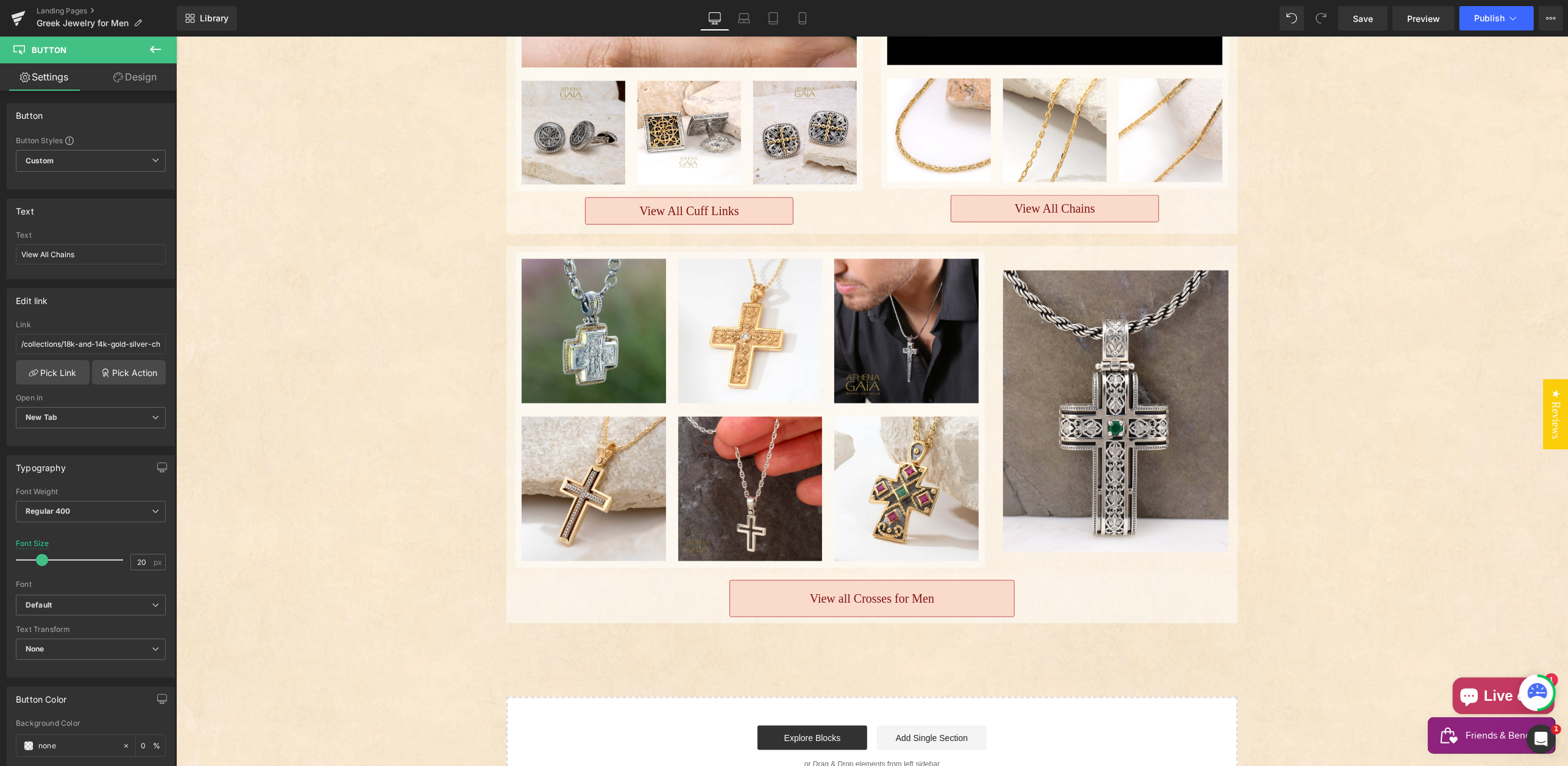
scroll to position [1353, 0]
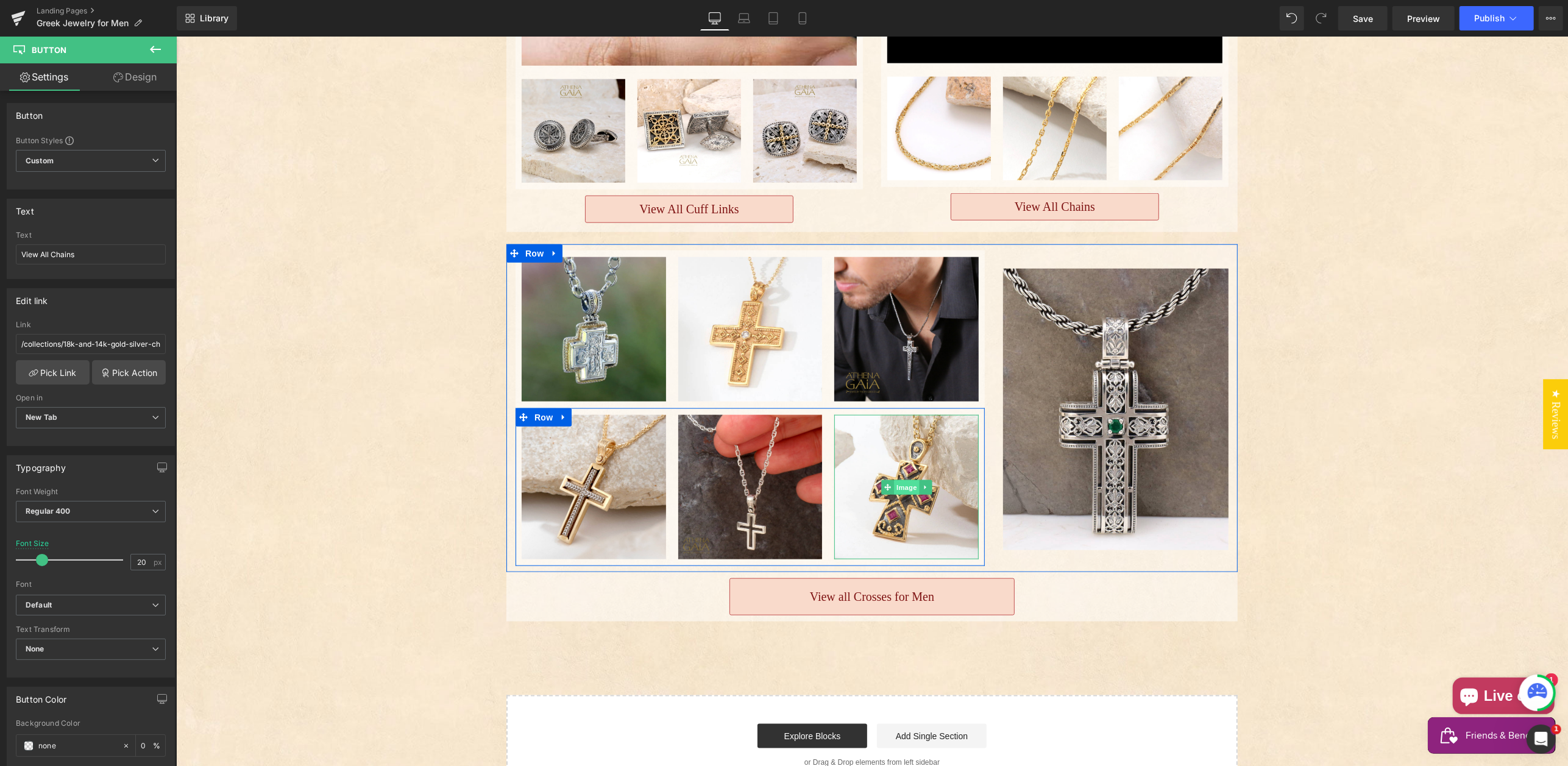
click at [893, 480] on span "Image" at bounding box center [906, 487] width 26 height 15
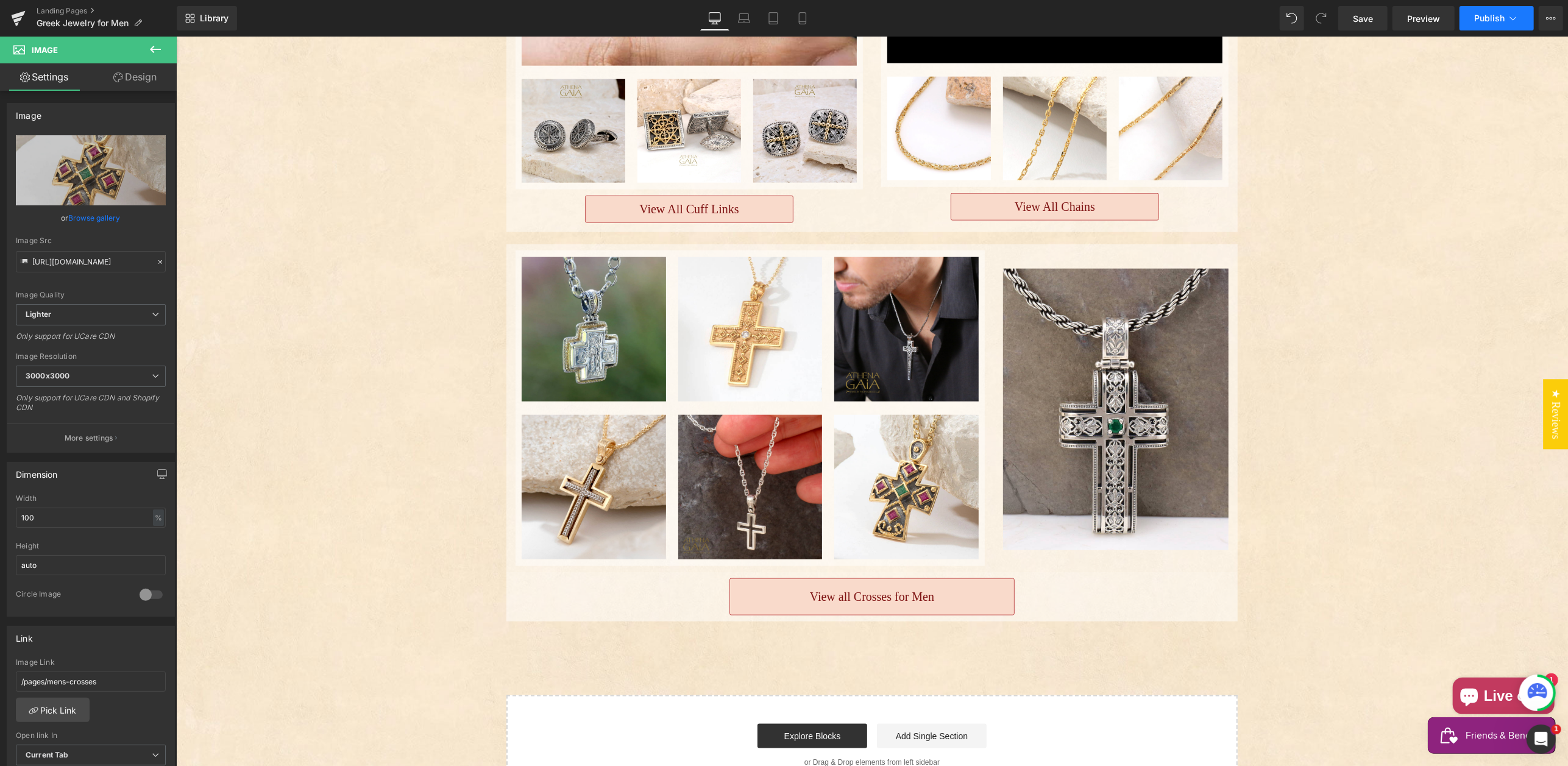
click at [1491, 21] on span "Publish" at bounding box center [1490, 18] width 31 height 10
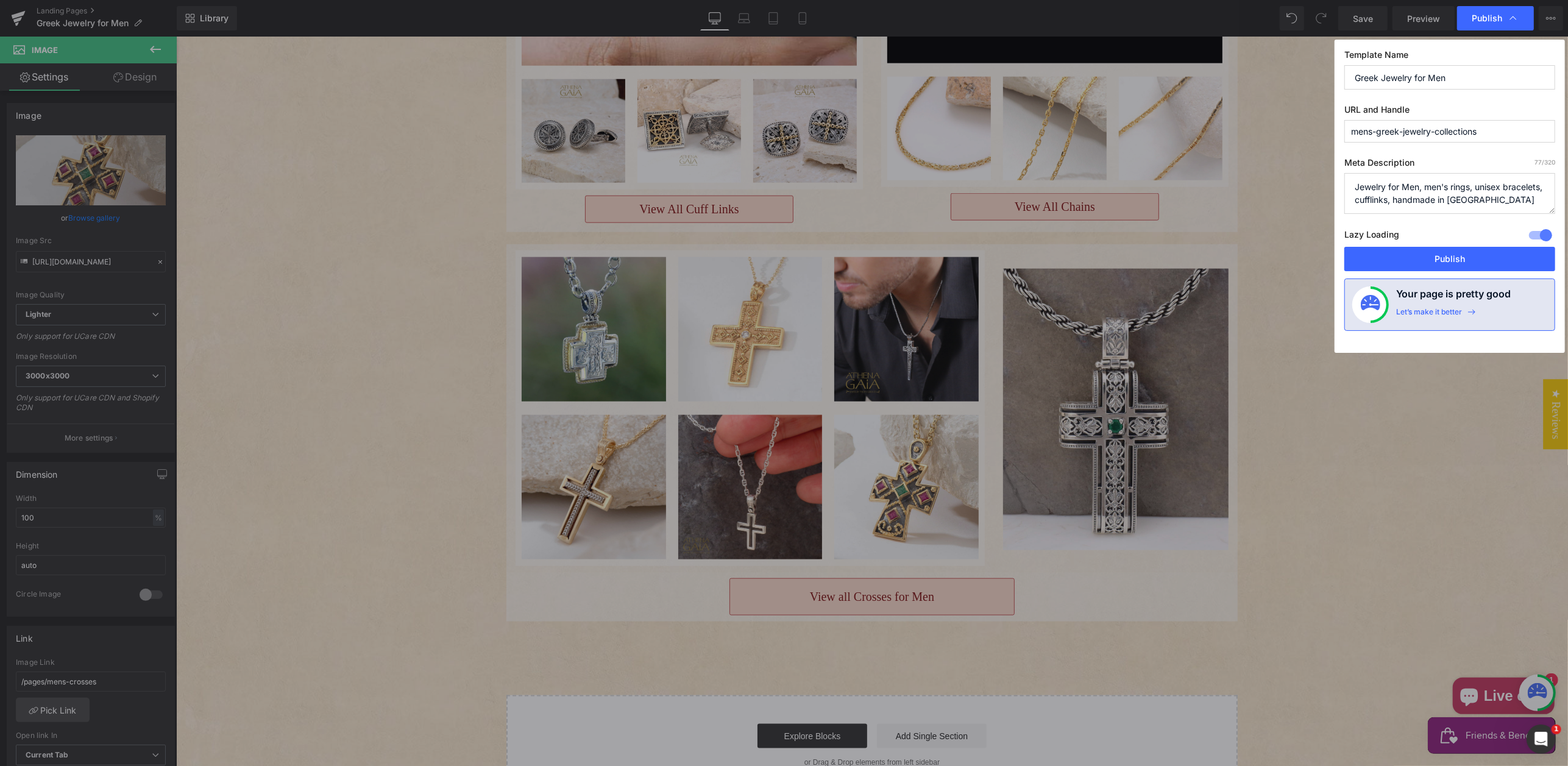
drag, startPoint x: 1450, startPoint y: 158, endPoint x: 1273, endPoint y: 122, distance: 180.6
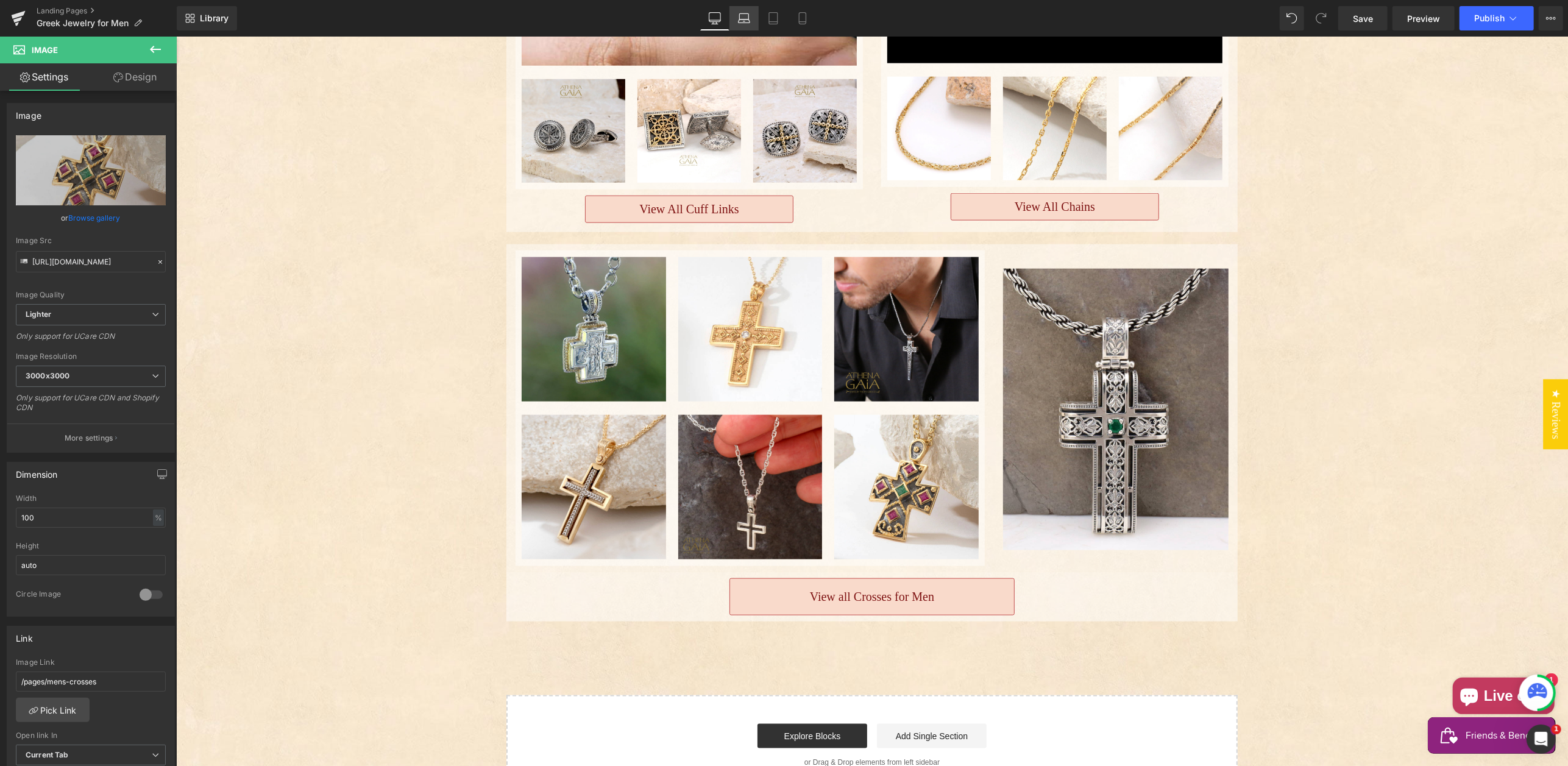
click at [750, 18] on icon at bounding box center [744, 18] width 12 height 12
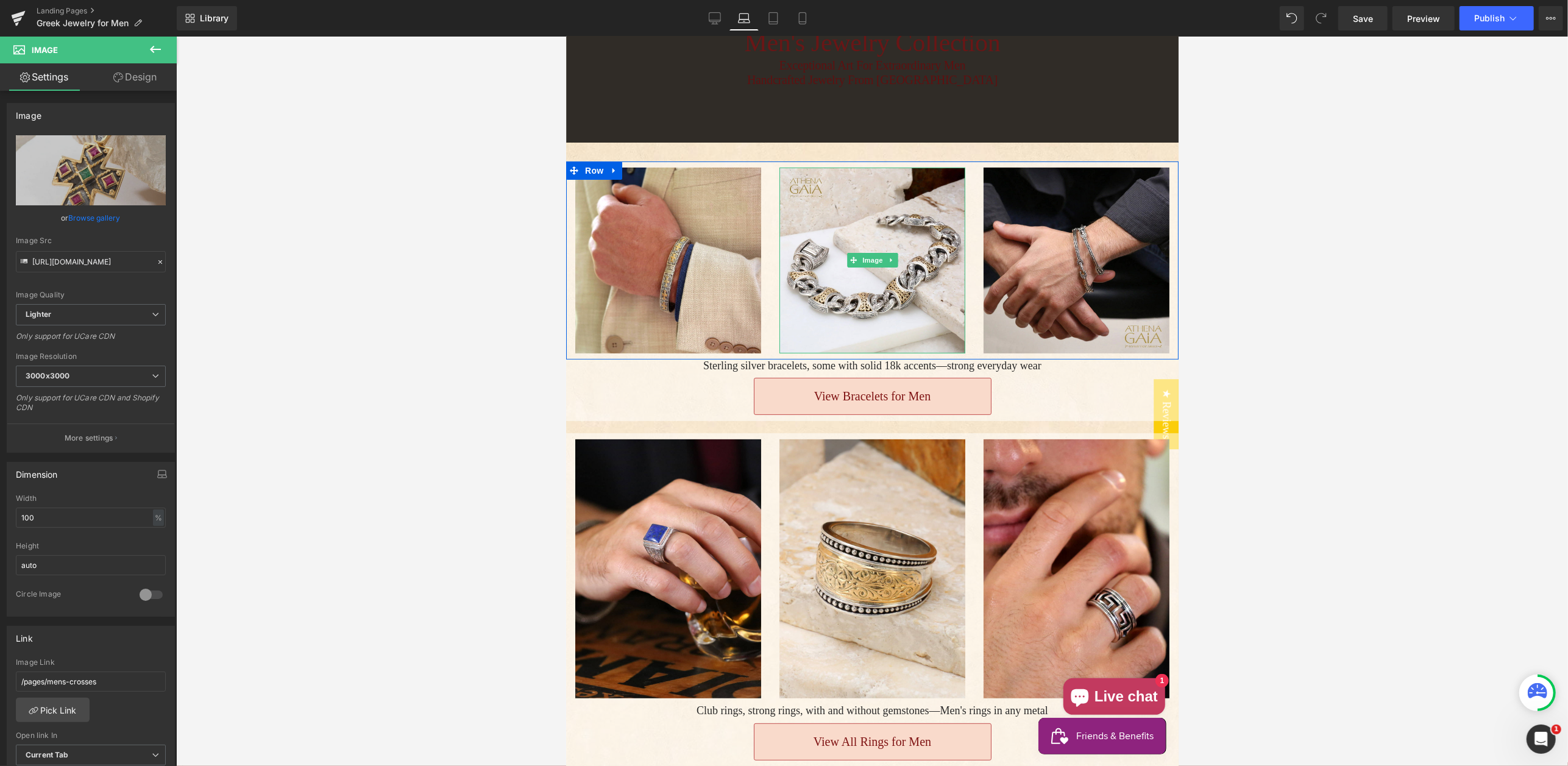
scroll to position [180, 0]
click at [775, 21] on icon at bounding box center [773, 18] width 12 height 12
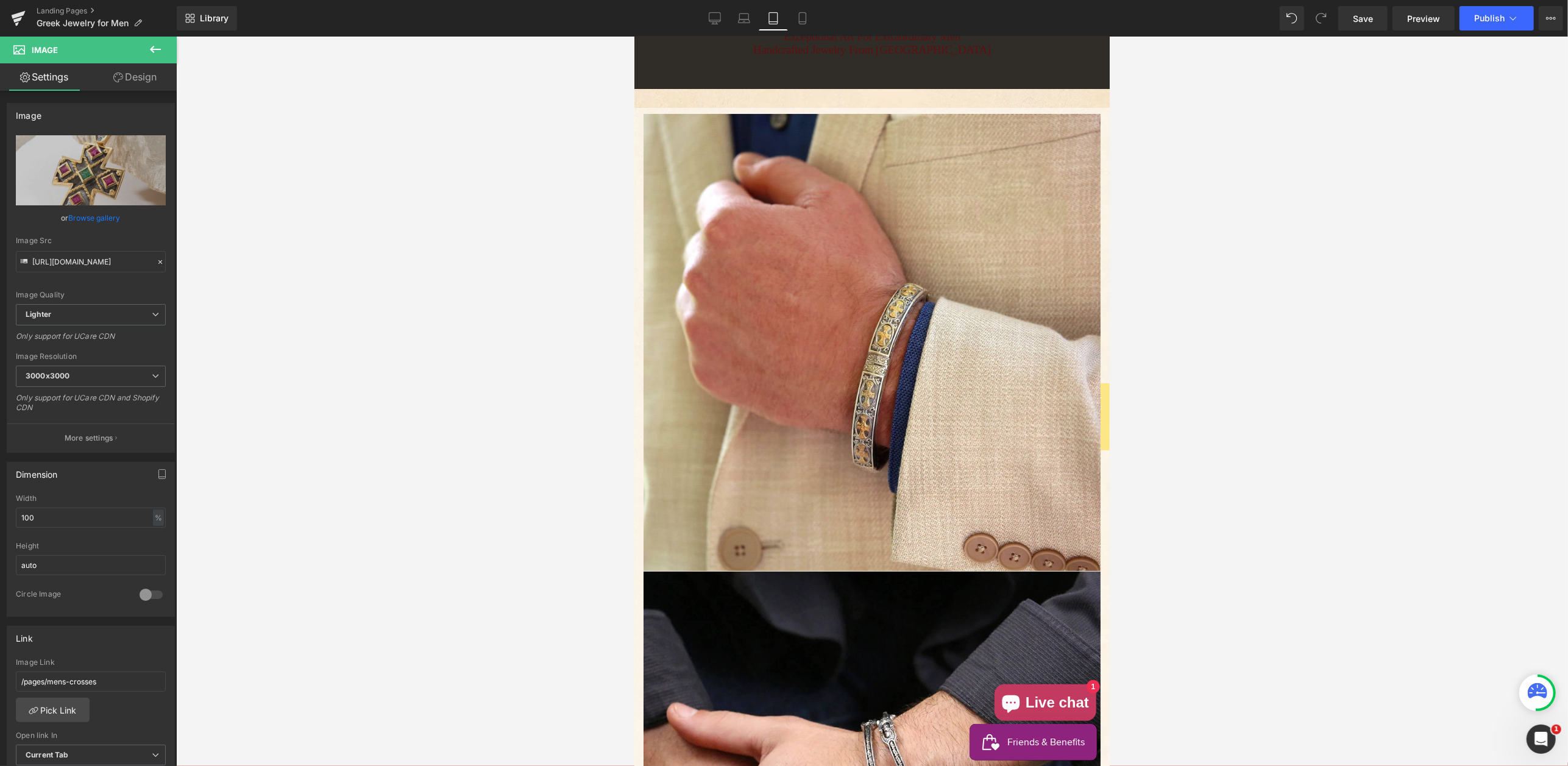
scroll to position [0, 0]
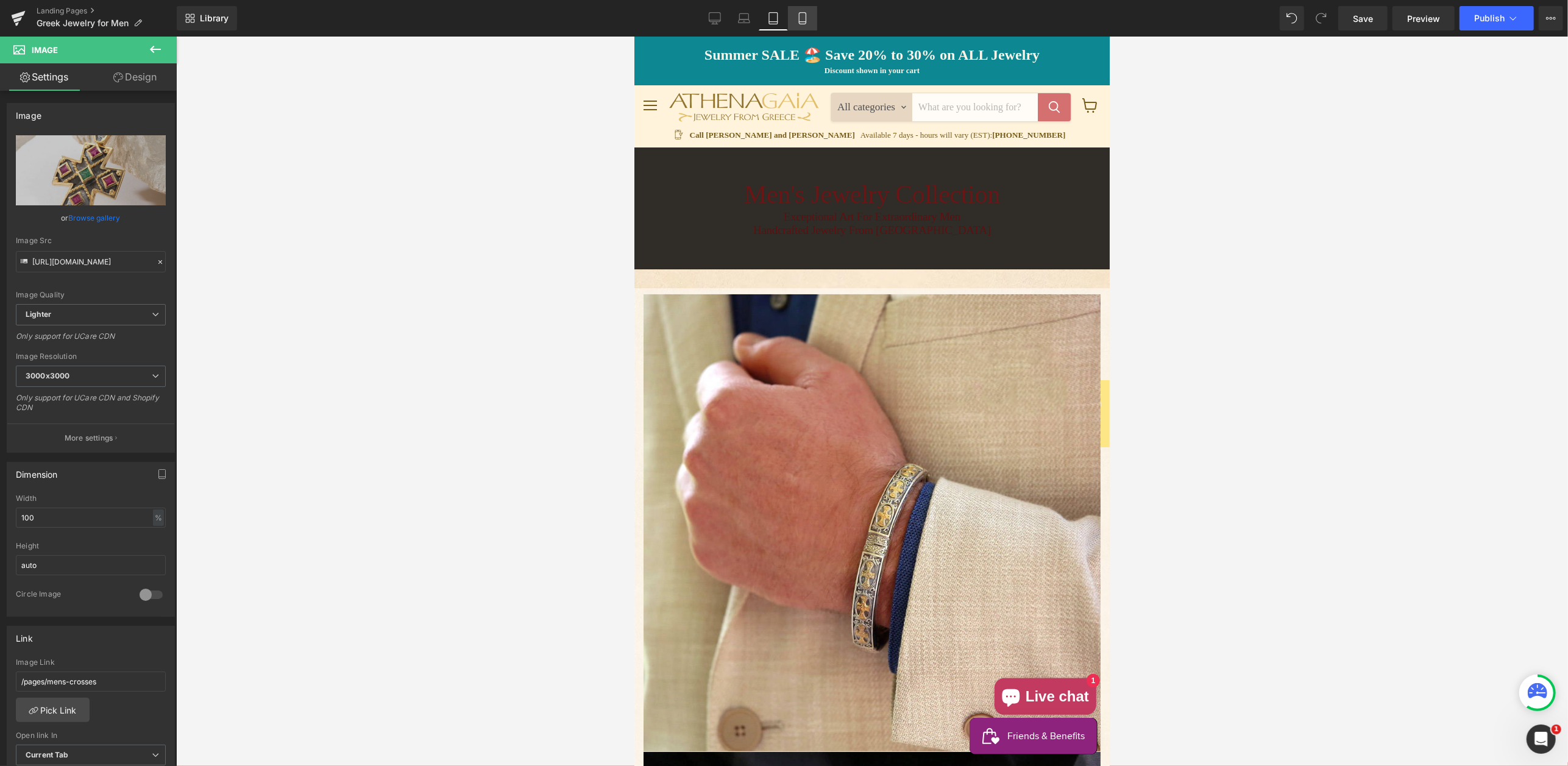
click at [801, 15] on icon at bounding box center [802, 18] width 12 height 12
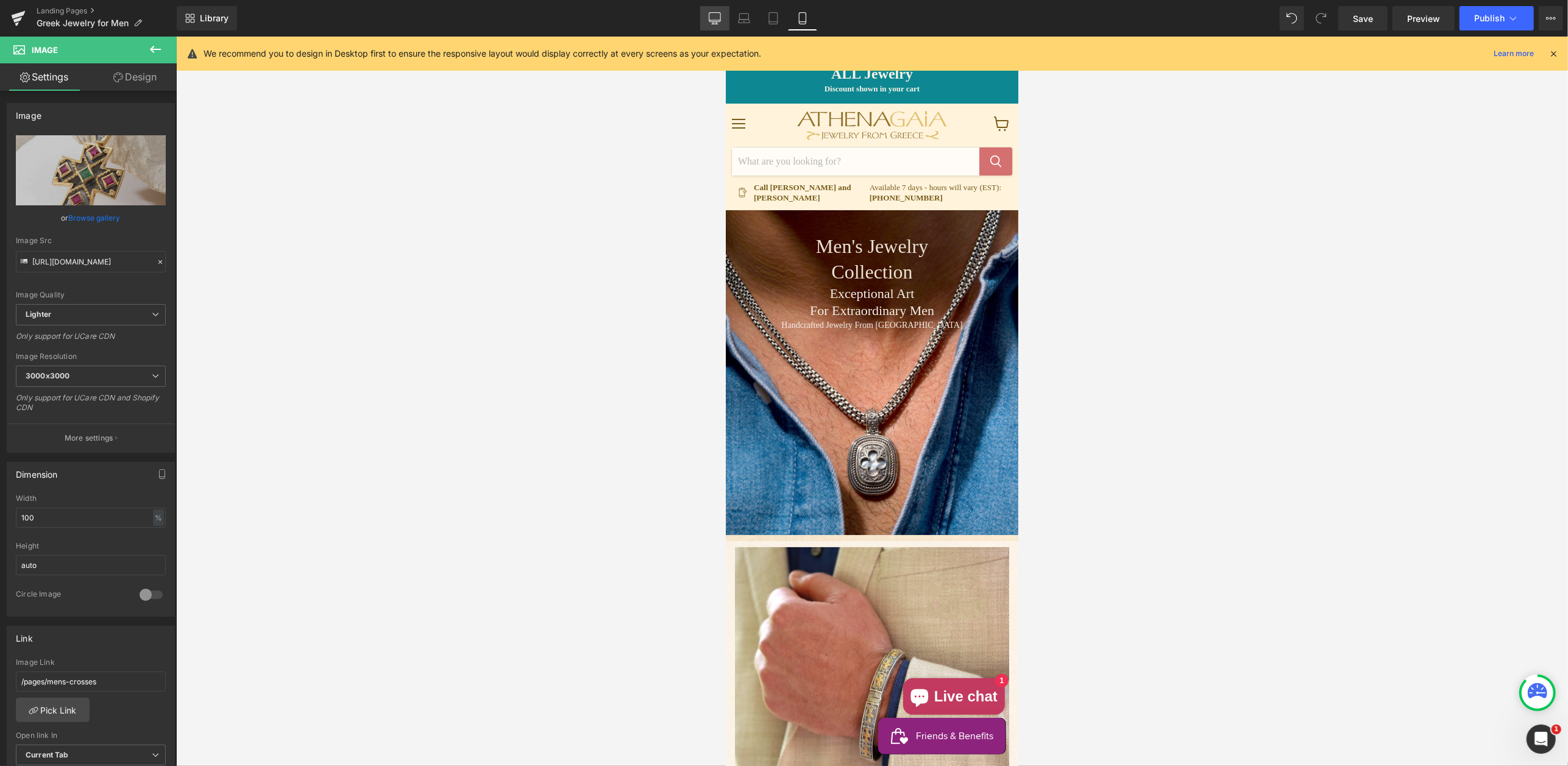
click at [713, 17] on icon at bounding box center [715, 18] width 12 height 12
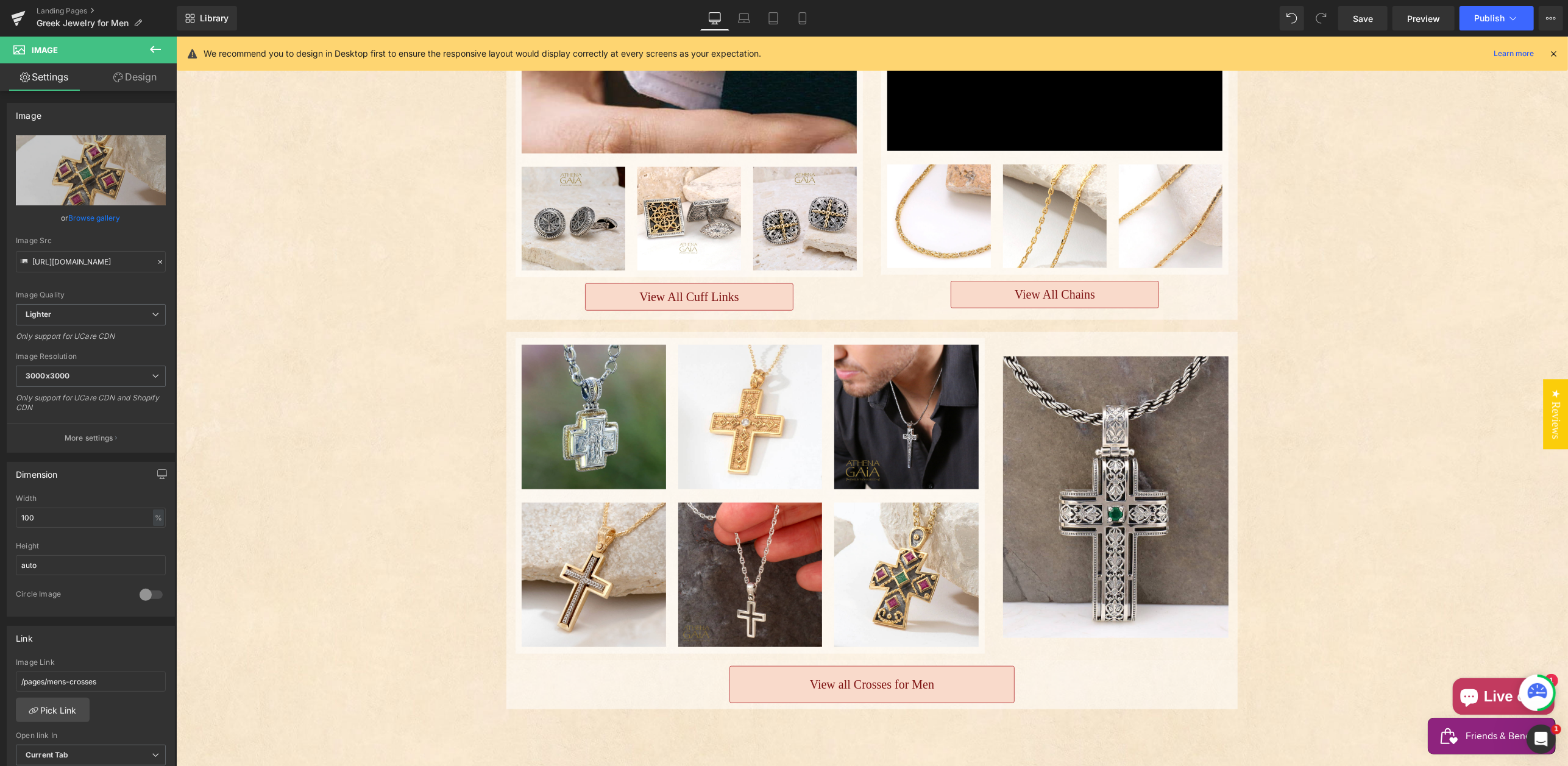
scroll to position [1261, 0]
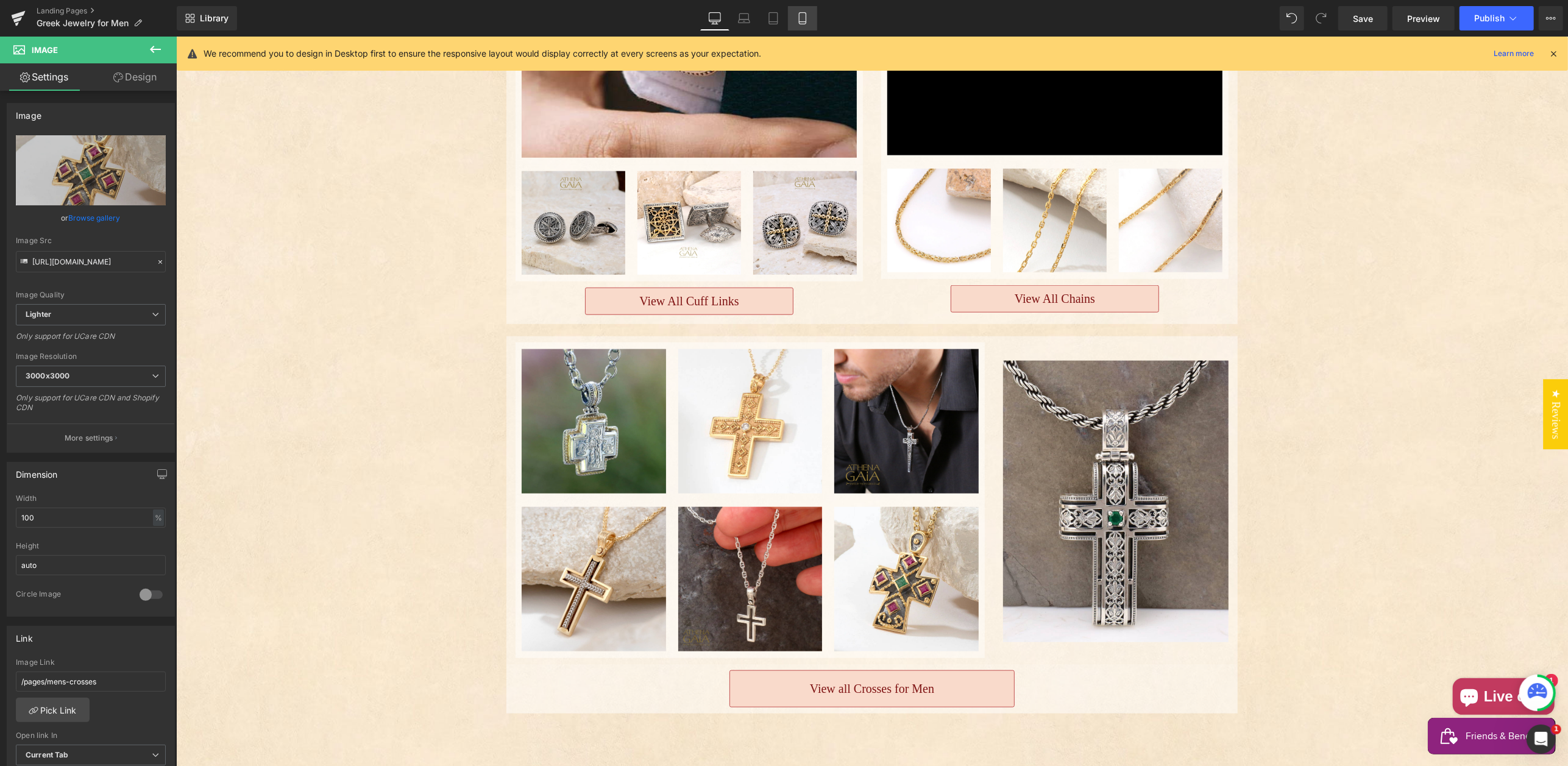
click at [802, 20] on icon at bounding box center [802, 18] width 12 height 12
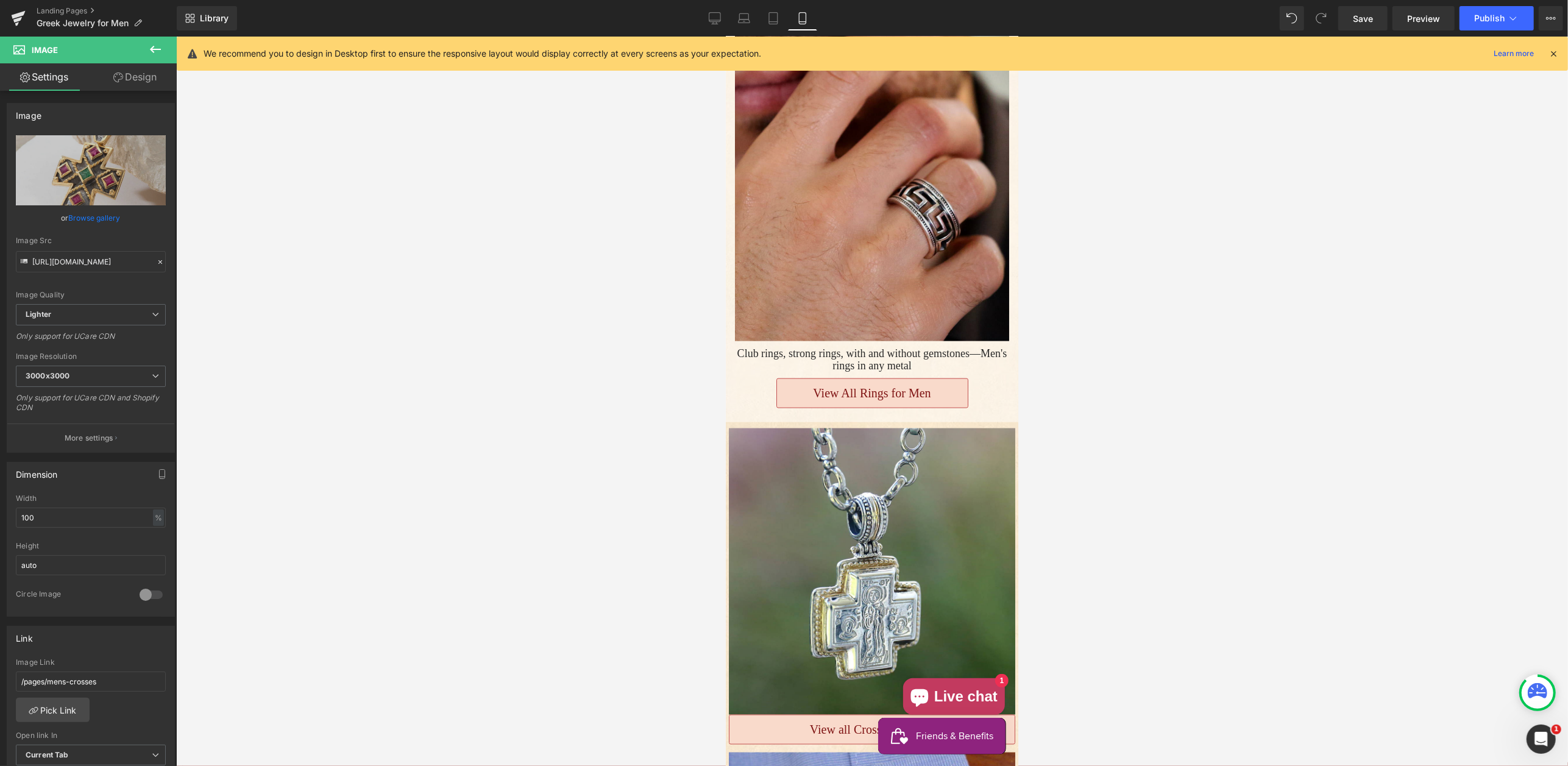
scroll to position [1410, 0]
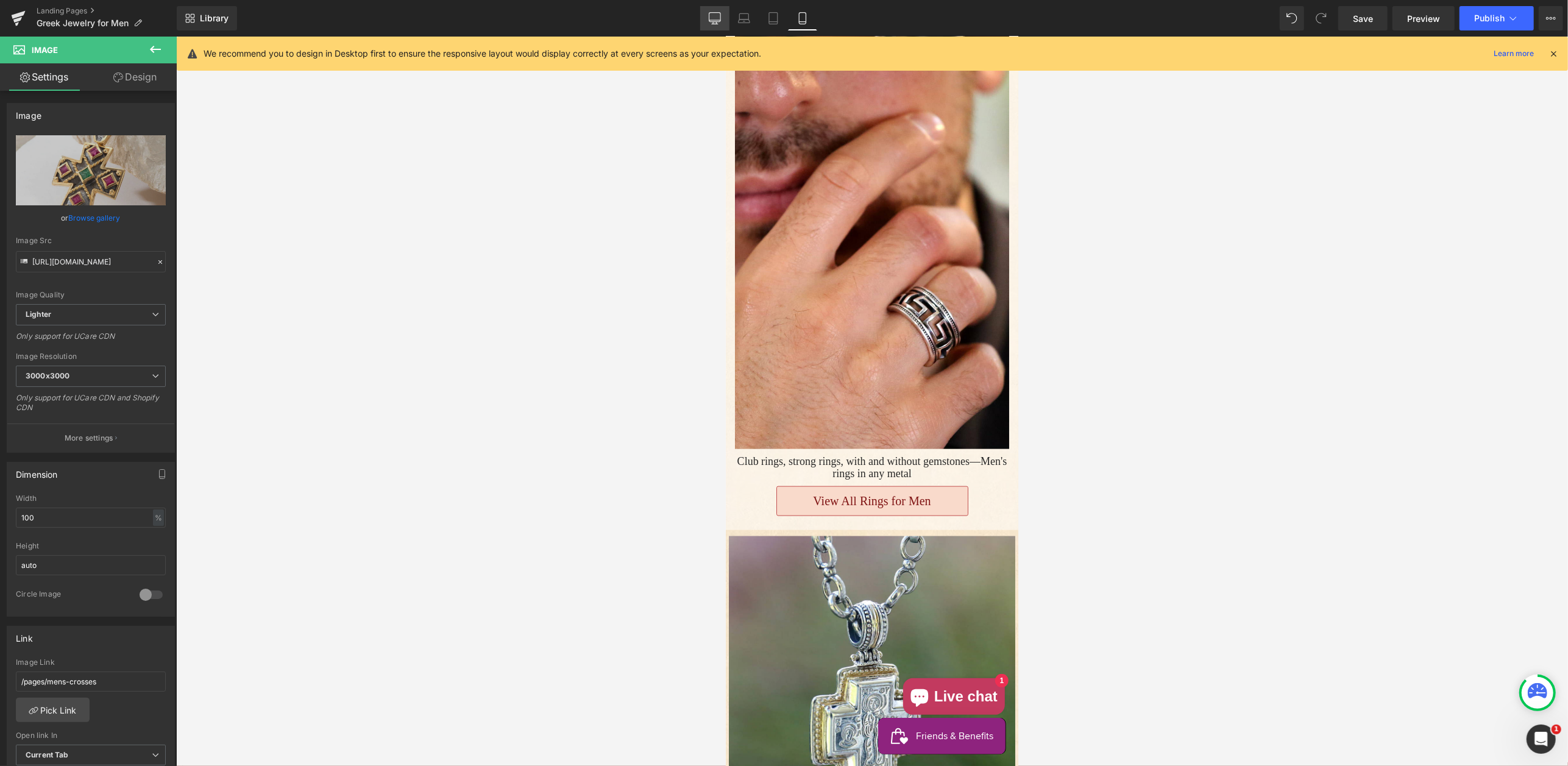
click at [720, 21] on icon at bounding box center [715, 17] width 11 height 9
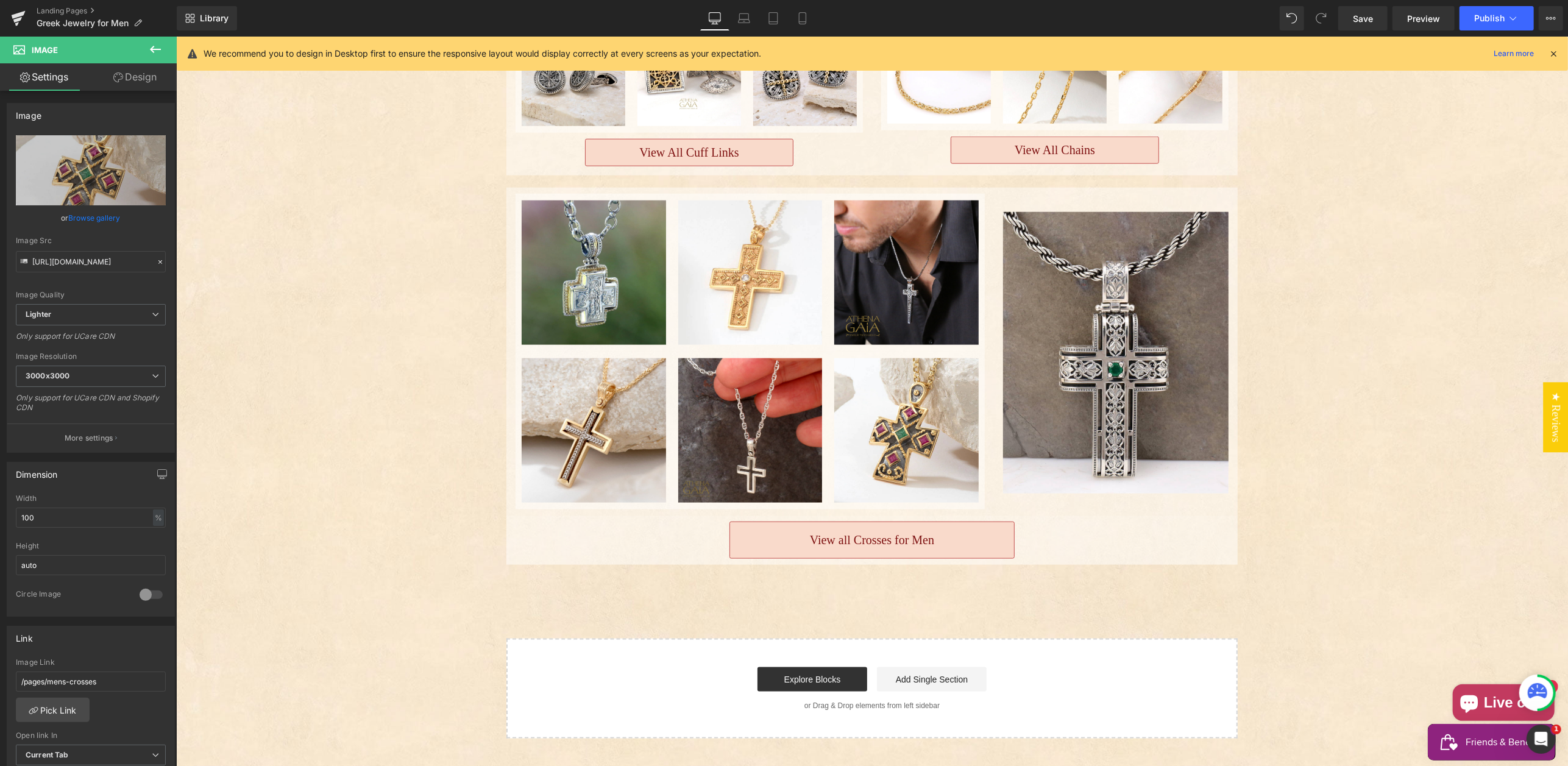
scroll to position [1477, 0]
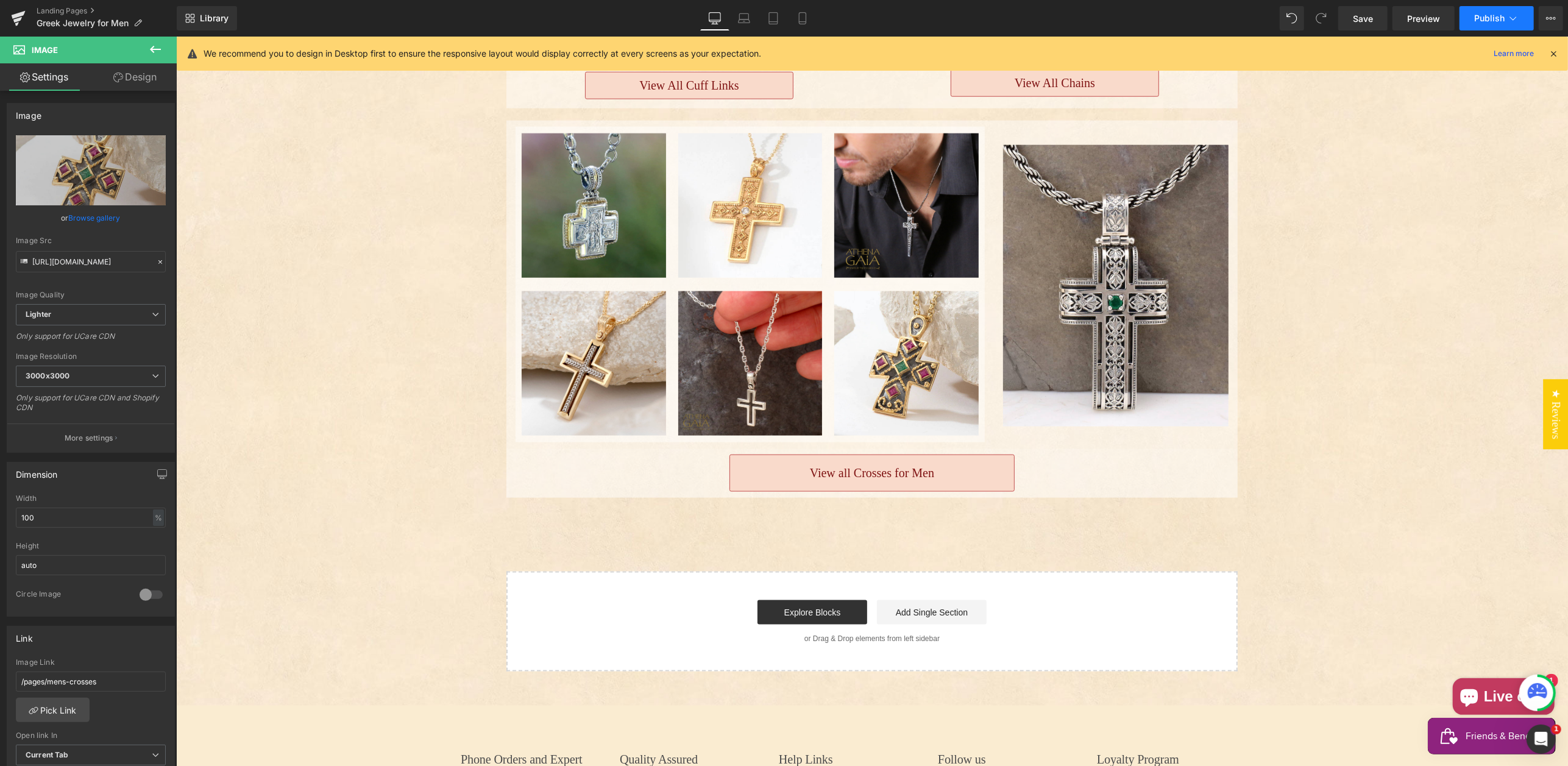
click at [1485, 20] on span "Publish" at bounding box center [1490, 18] width 31 height 10
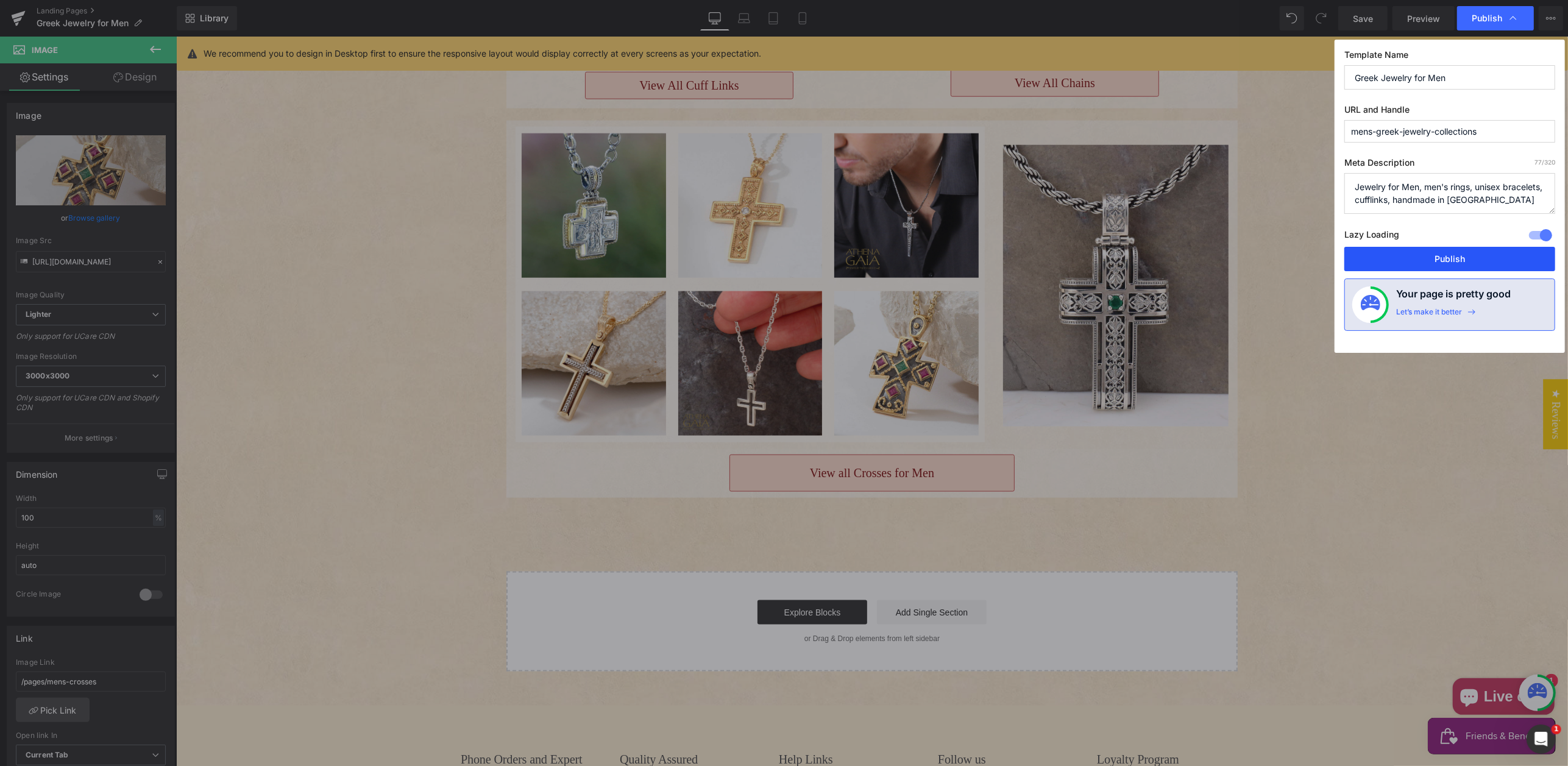
click at [1443, 258] on button "Publish" at bounding box center [1450, 259] width 211 height 24
